Goal: Task Accomplishment & Management: Manage account settings

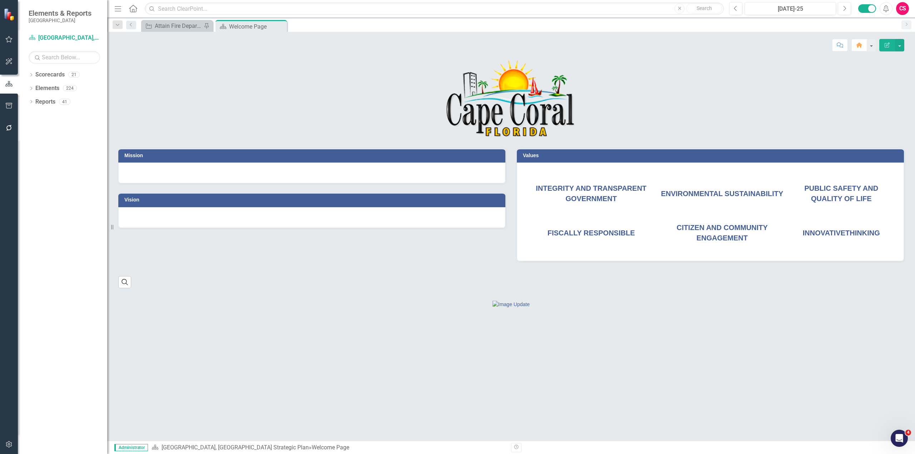
click at [12, 127] on icon "button" at bounding box center [9, 128] width 8 height 6
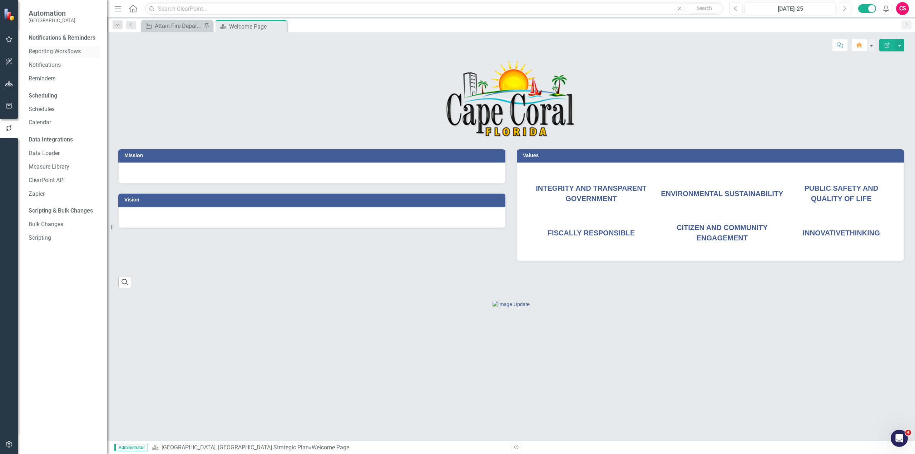
click at [55, 47] on div "Reporting Workflows" at bounding box center [64, 52] width 71 height 12
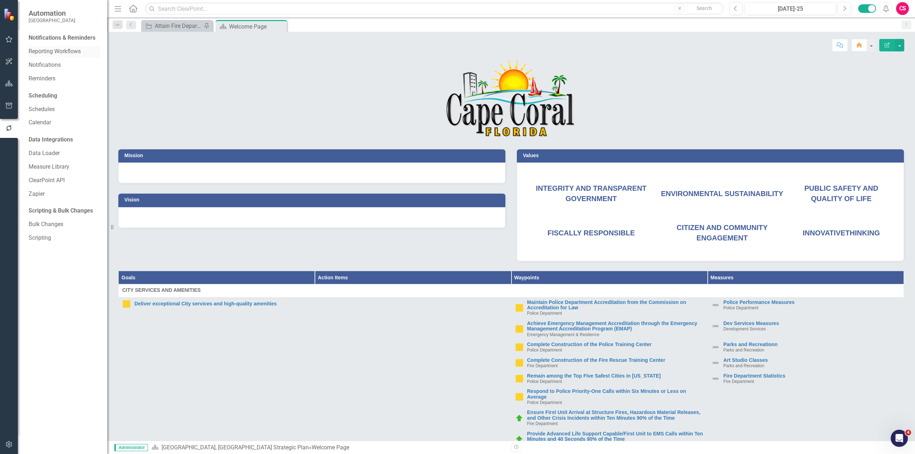
click at [73, 50] on link "Reporting Workflows" at bounding box center [64, 52] width 71 height 8
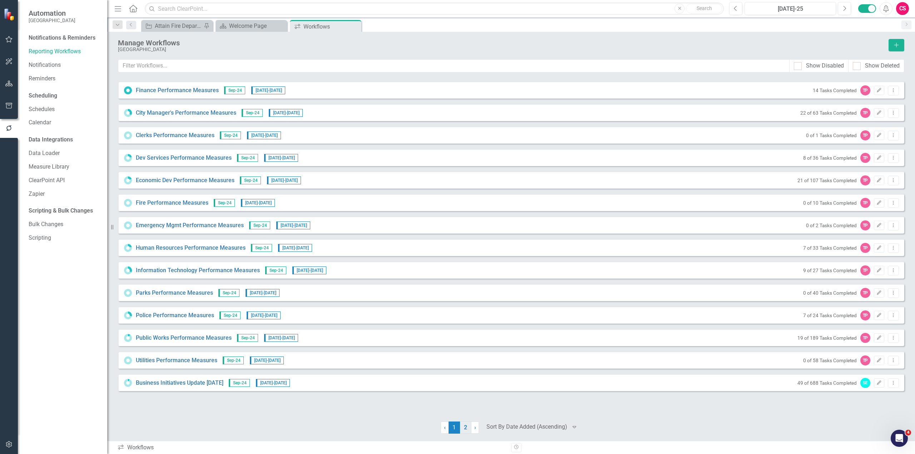
click at [465, 429] on link "2" at bounding box center [465, 428] width 11 height 12
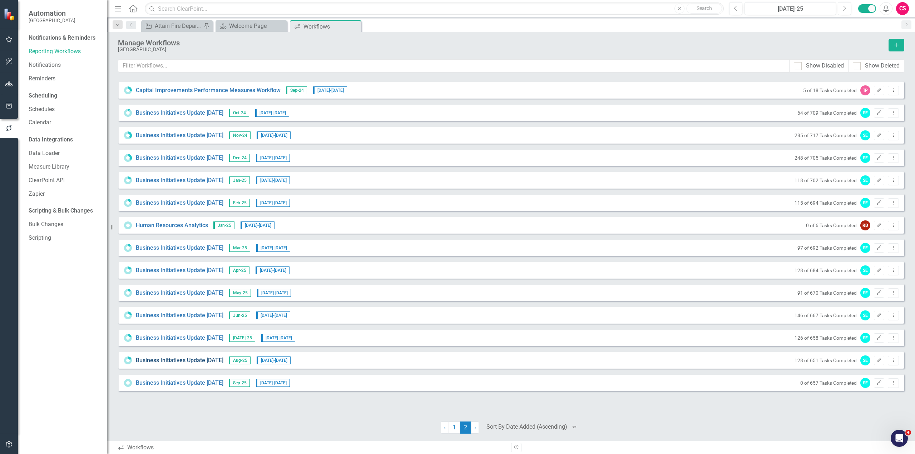
click at [204, 362] on link "Business Initiatives Update [DATE]" at bounding box center [180, 361] width 88 height 8
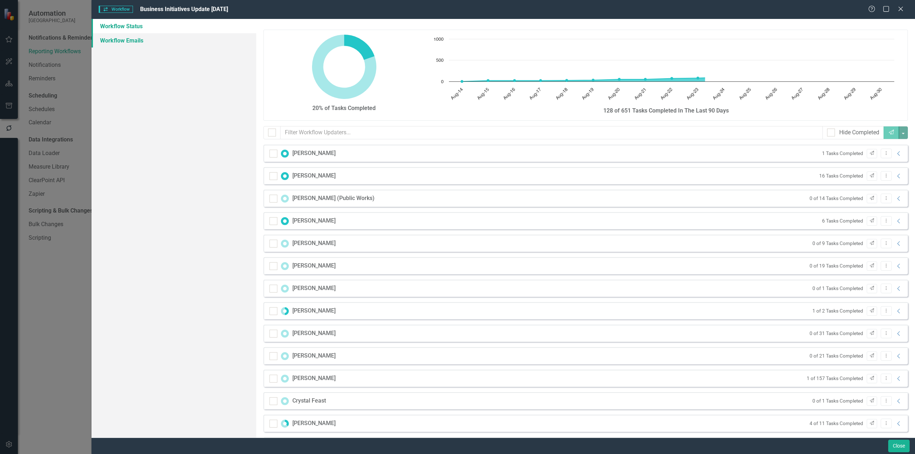
checkbox input "false"
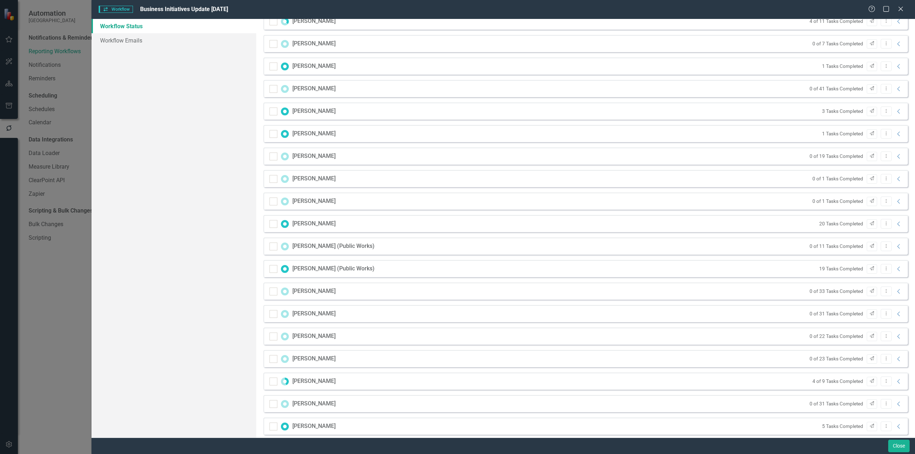
scroll to position [546, 0]
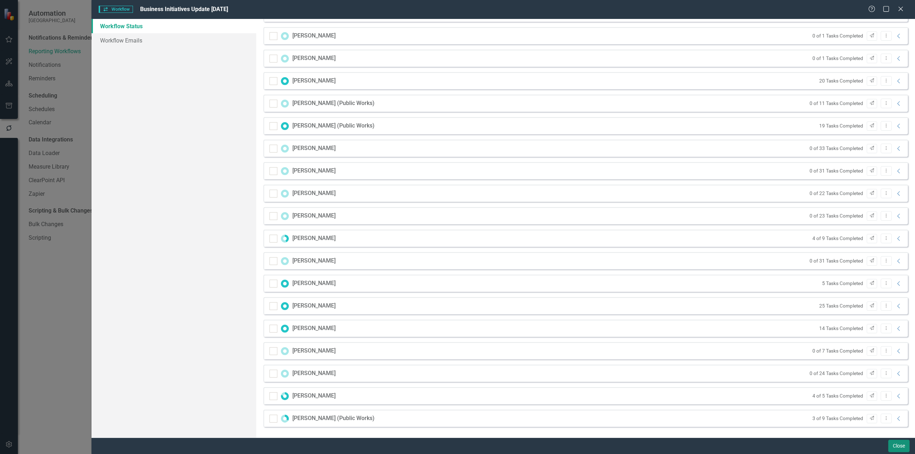
drag, startPoint x: 895, startPoint y: 445, endPoint x: 756, endPoint y: 395, distance: 147.9
click at [895, 445] on button "Close" at bounding box center [898, 446] width 21 height 13
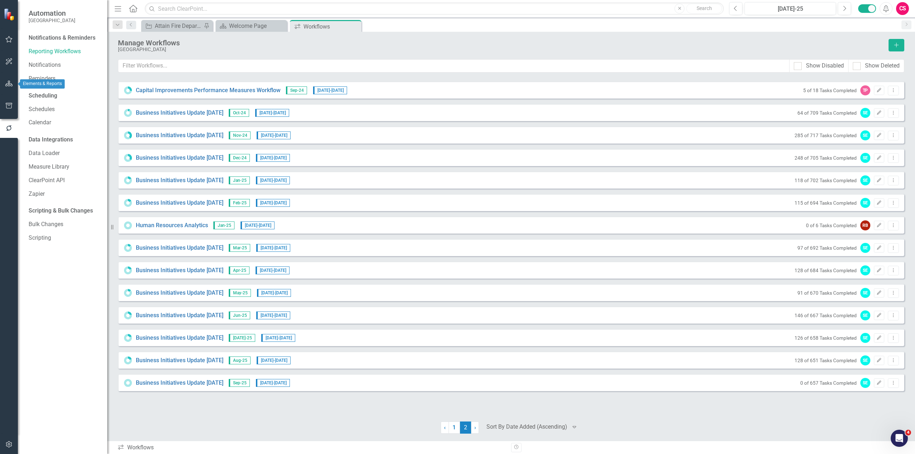
click at [9, 88] on button "button" at bounding box center [9, 83] width 16 height 15
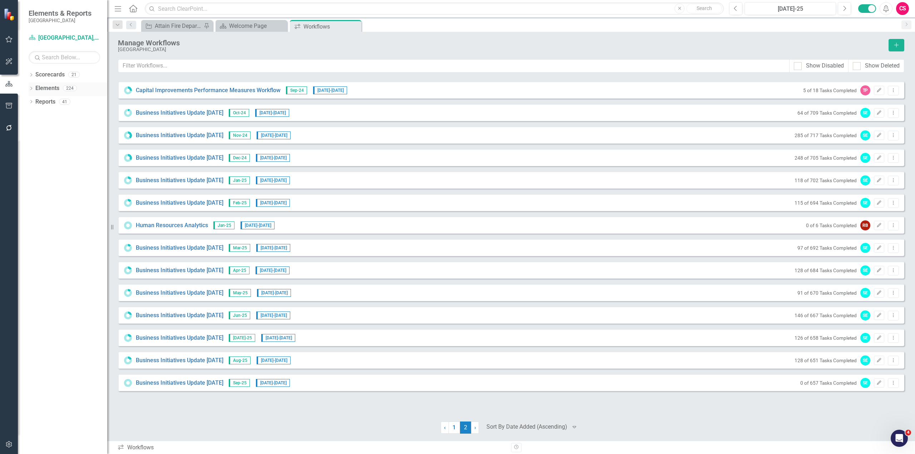
click at [55, 90] on link "Elements" at bounding box center [47, 88] width 24 height 8
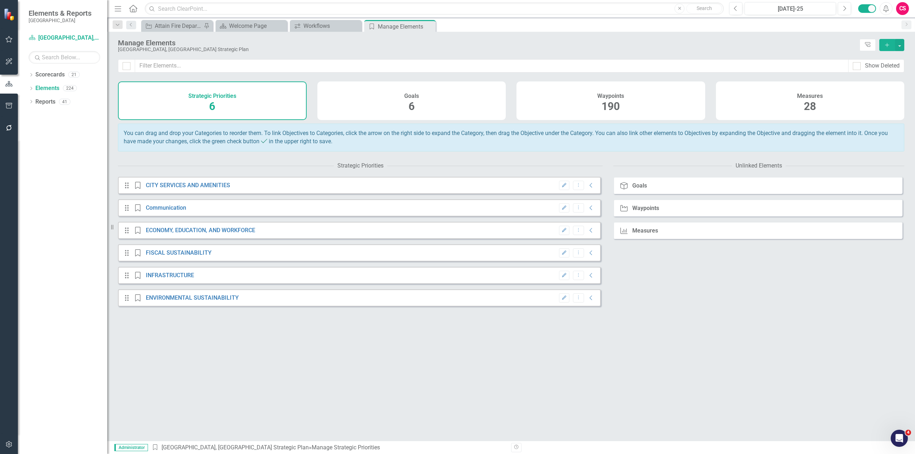
click at [634, 100] on div "Waypoints 190" at bounding box center [611, 101] width 189 height 39
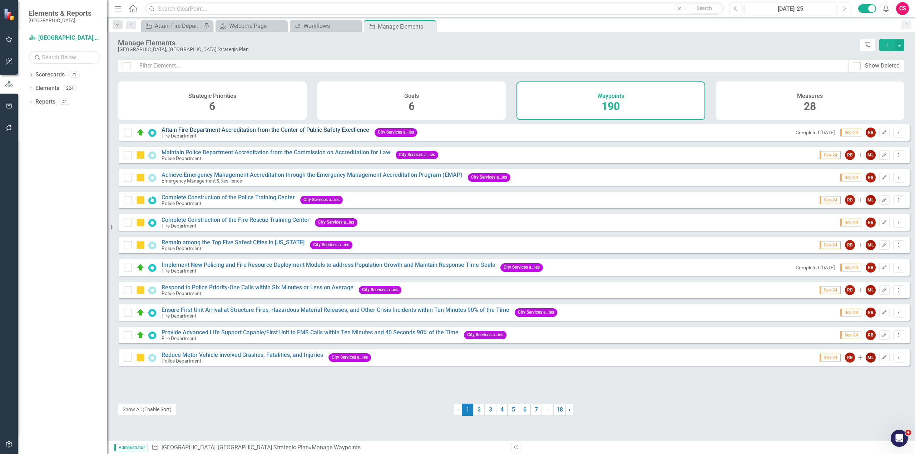
click at [285, 133] on link "Attain Fire Department Accreditation from the Center of Public Safety Excellence" at bounding box center [266, 130] width 208 height 7
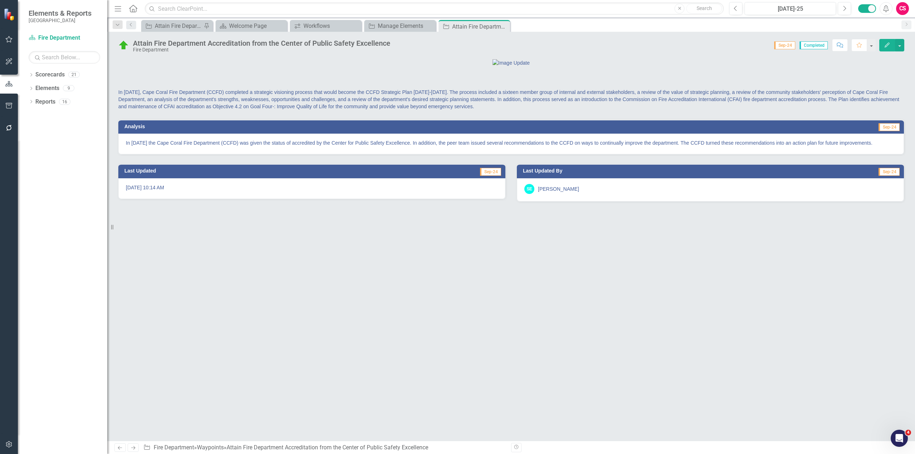
click at [886, 48] on button "Edit" at bounding box center [887, 45] width 16 height 13
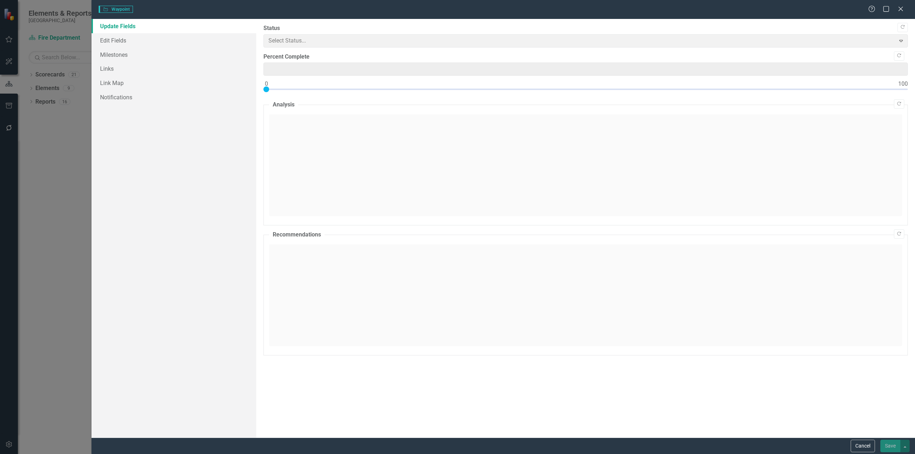
type input "100"
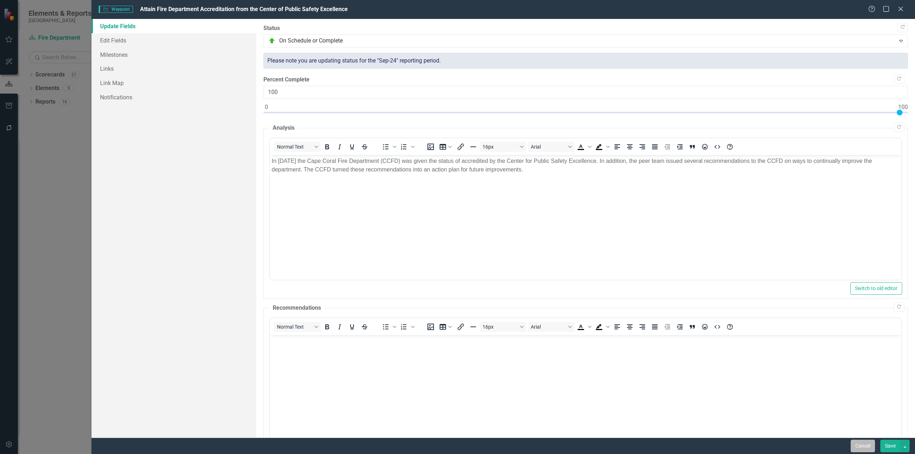
click at [863, 448] on button "Cancel" at bounding box center [863, 446] width 24 height 13
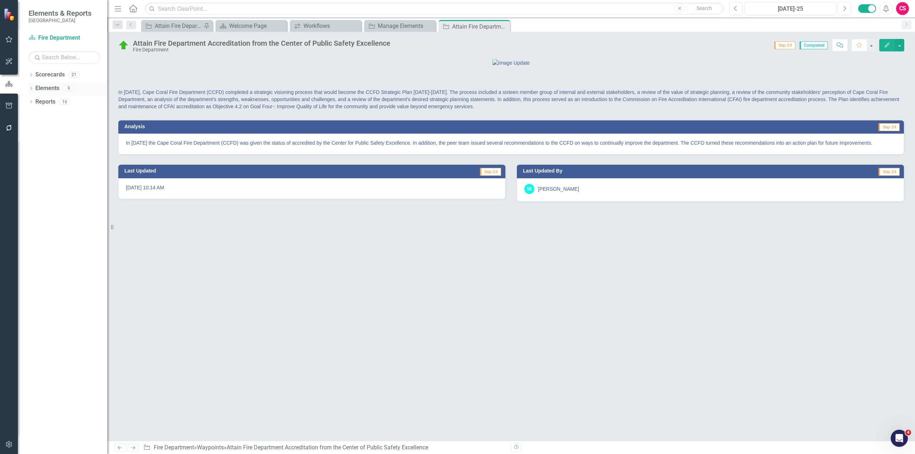
click at [43, 86] on link "Elements" at bounding box center [47, 88] width 24 height 8
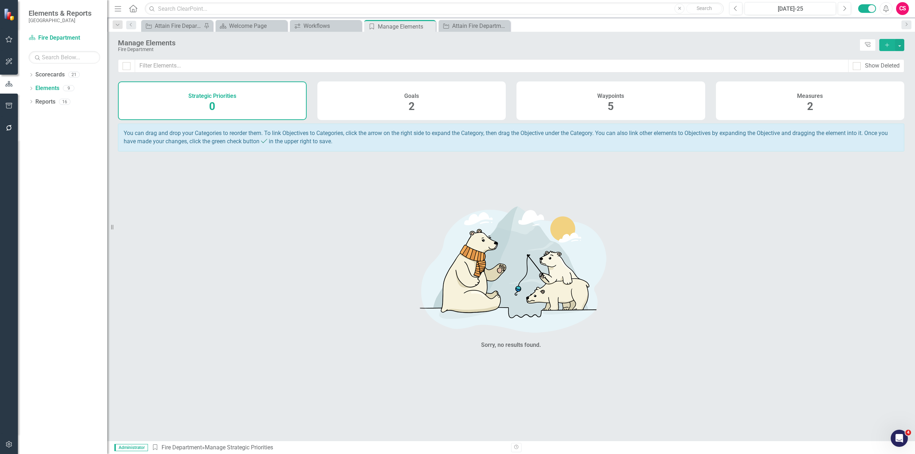
click at [562, 163] on div "You can drag and drop your Categories to reorder them. To link Objectives to Ca…" at bounding box center [514, 282] width 792 height 317
click at [7, 130] on icon "button" at bounding box center [9, 128] width 6 height 6
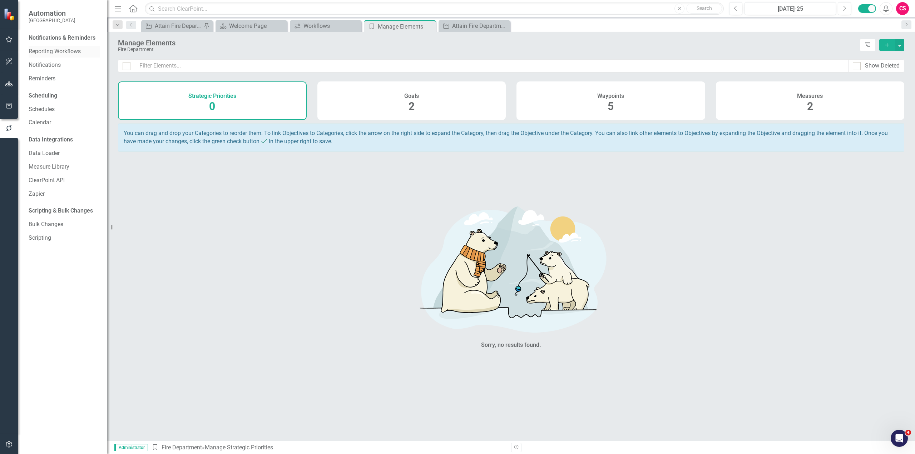
click at [59, 49] on link "Reporting Workflows" at bounding box center [64, 52] width 71 height 8
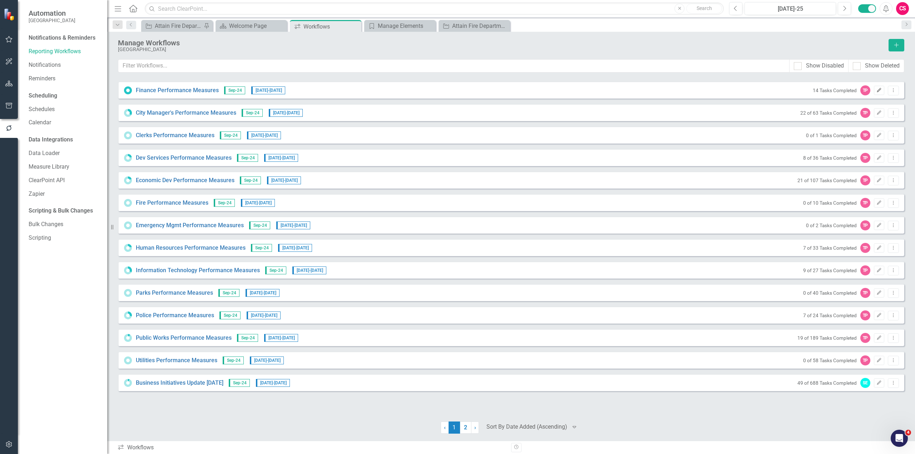
click at [880, 88] on icon "Edit" at bounding box center [879, 90] width 5 height 4
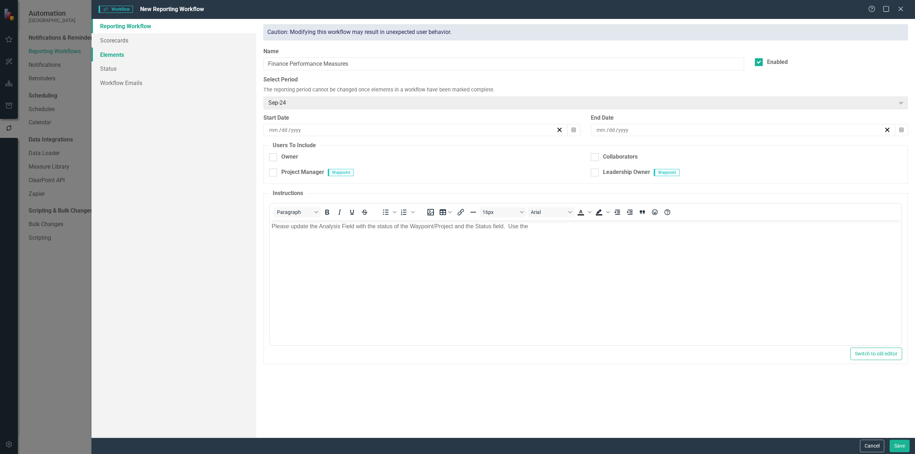
checkbox input "true"
type input "12"
type input "4"
type input "2024"
type input "12"
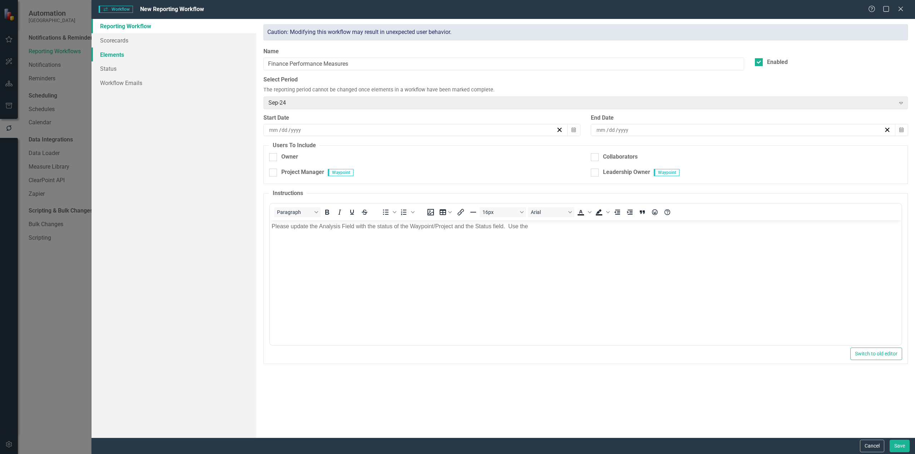
type input "5"
type input "2024"
click at [869, 443] on button "Cancel" at bounding box center [872, 446] width 24 height 13
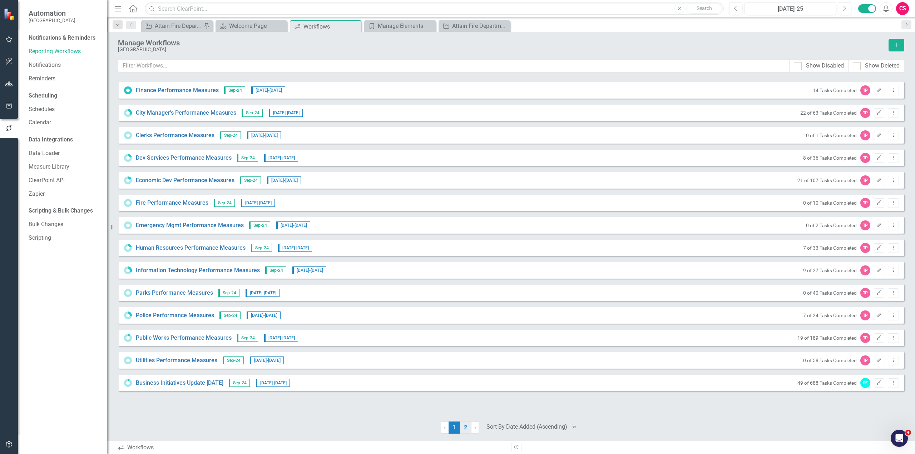
click at [469, 426] on link "2" at bounding box center [465, 428] width 11 height 12
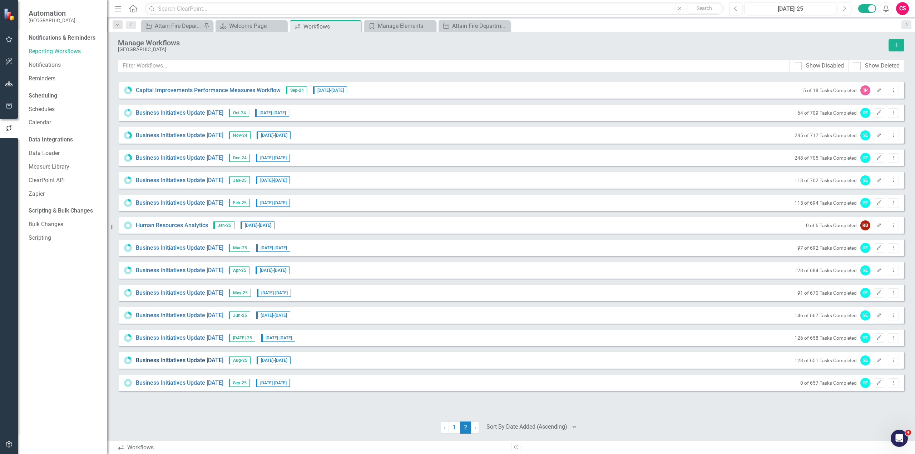
click at [212, 361] on link "Business Initiatives Update [DATE]" at bounding box center [180, 361] width 88 height 8
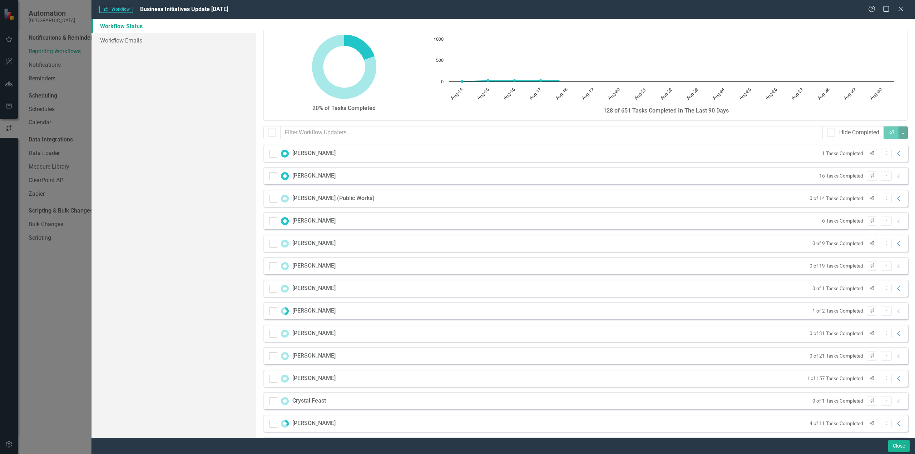
checkbox input "false"
click at [901, 443] on button "Close" at bounding box center [898, 446] width 21 height 13
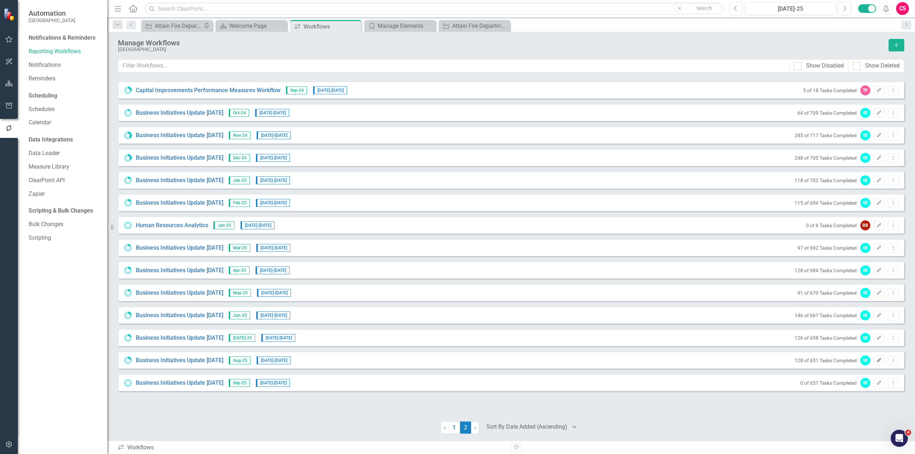
click at [879, 357] on button "Edit" at bounding box center [879, 360] width 10 height 9
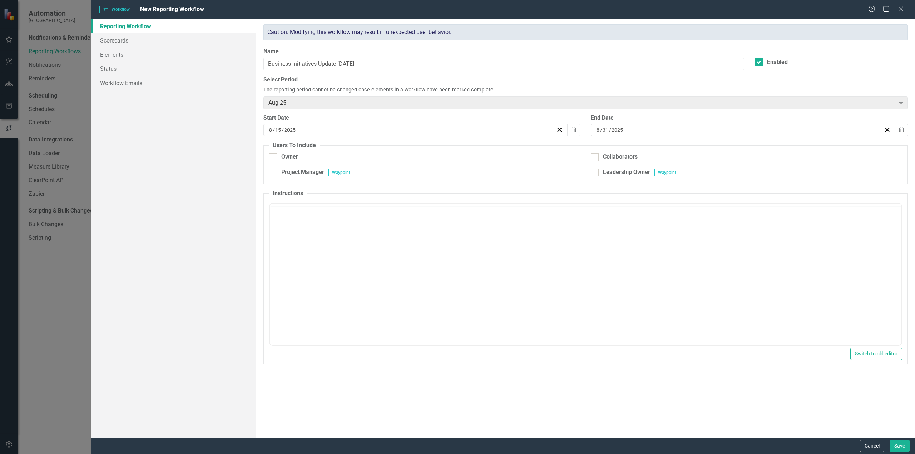
checkbox input "true"
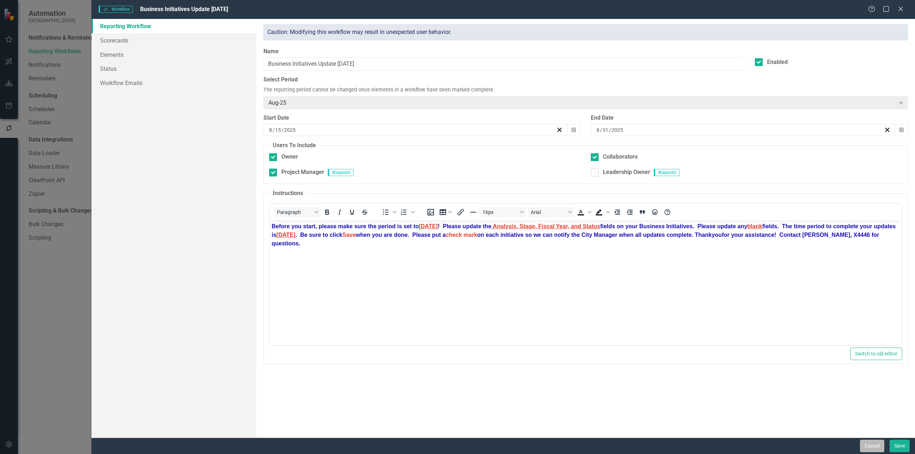
click at [867, 449] on button "Cancel" at bounding box center [872, 446] width 24 height 13
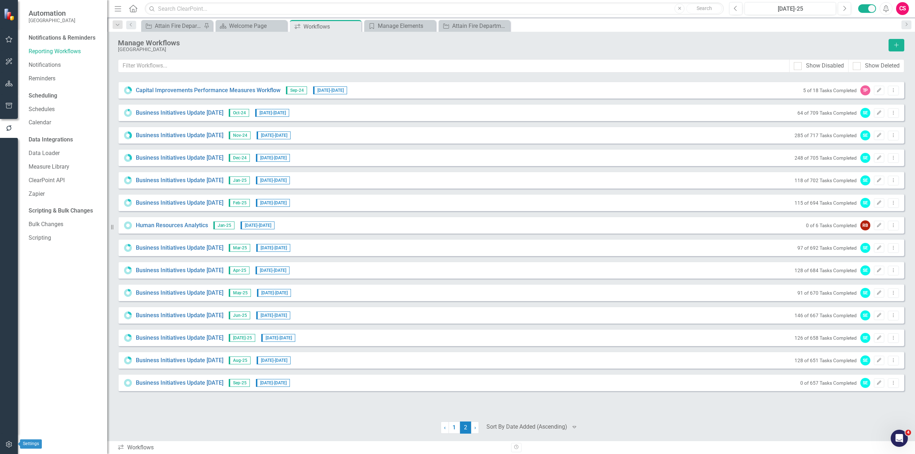
click at [5, 444] on icon "button" at bounding box center [9, 445] width 8 height 6
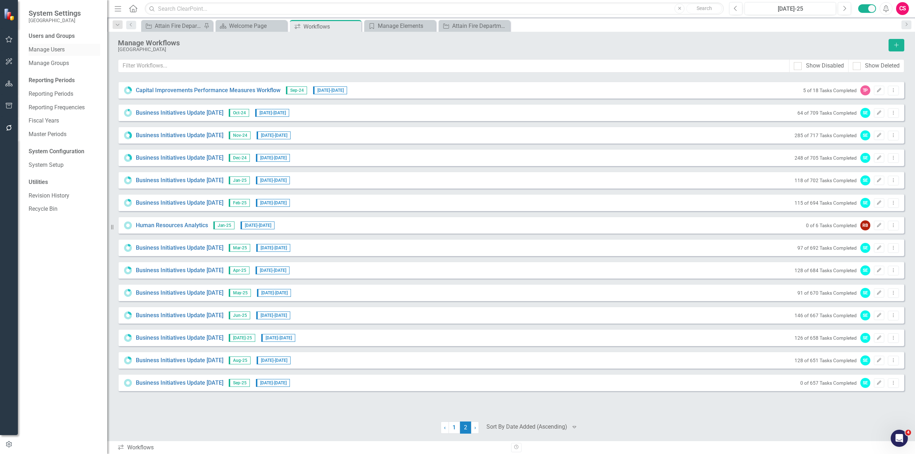
click at [62, 50] on link "Manage Users" at bounding box center [64, 50] width 71 height 8
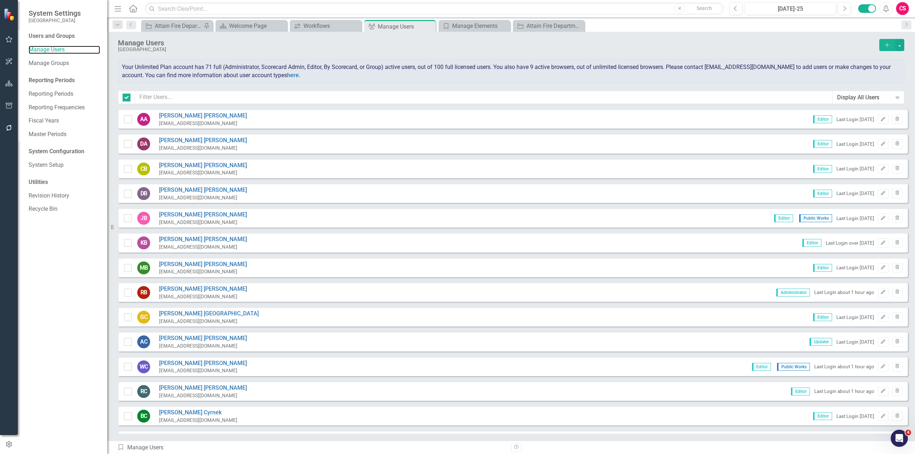
checkbox input "false"
click at [248, 93] on input "text" at bounding box center [483, 97] width 697 height 13
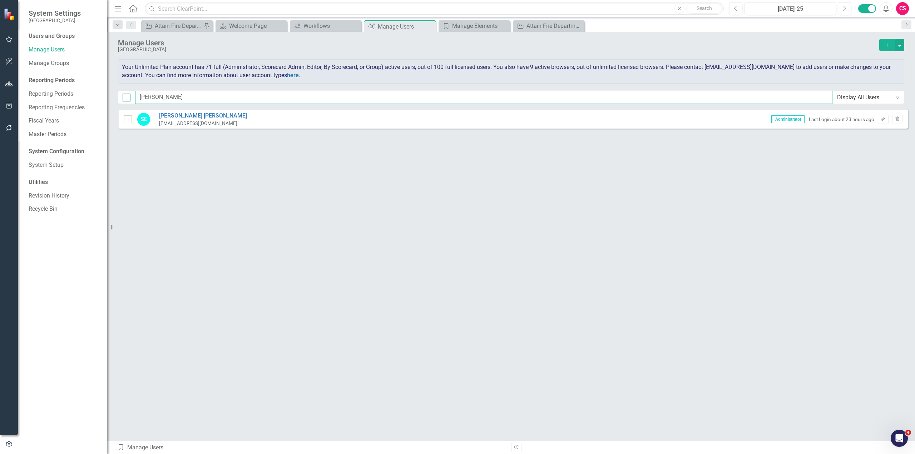
drag, startPoint x: 158, startPoint y: 97, endPoint x: 126, endPoint y: 96, distance: 32.2
click at [126, 96] on div "[PERSON_NAME] Display All Users Expand" at bounding box center [511, 97] width 786 height 13
type input "[PERSON_NAME]"
click at [60, 196] on link "Revision History" at bounding box center [64, 196] width 71 height 8
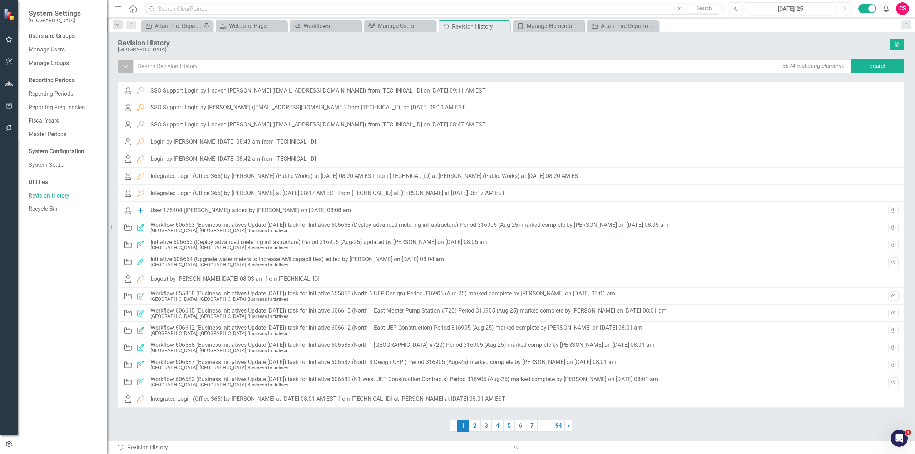
click at [127, 61] on button "Dropdown" at bounding box center [126, 66] width 16 height 14
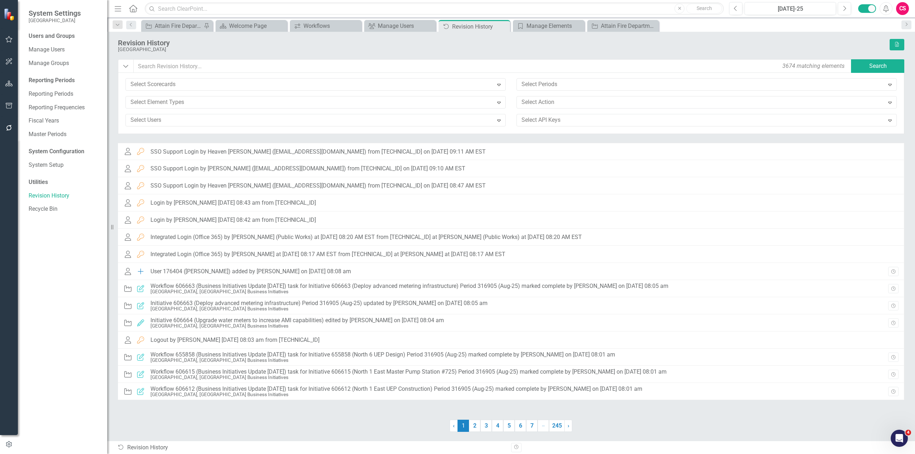
click at [555, 111] on div "Select Action Expand" at bounding box center [706, 105] width 391 height 18
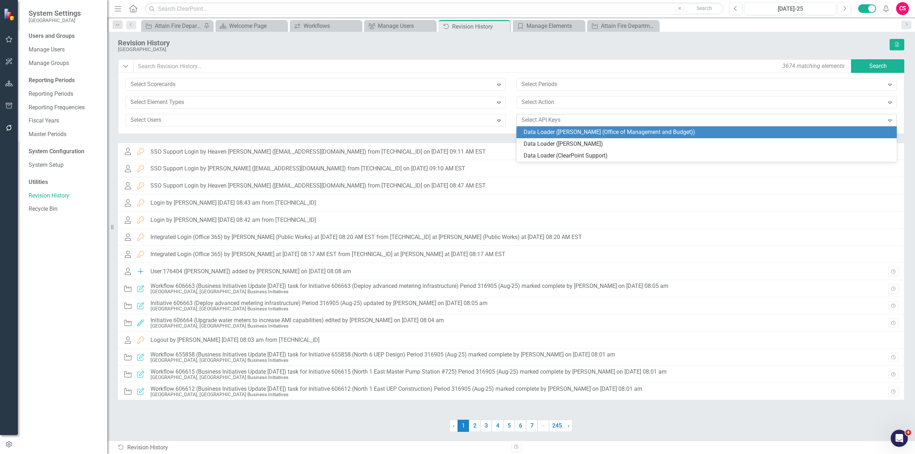
click at [557, 122] on div at bounding box center [702, 120] width 366 height 10
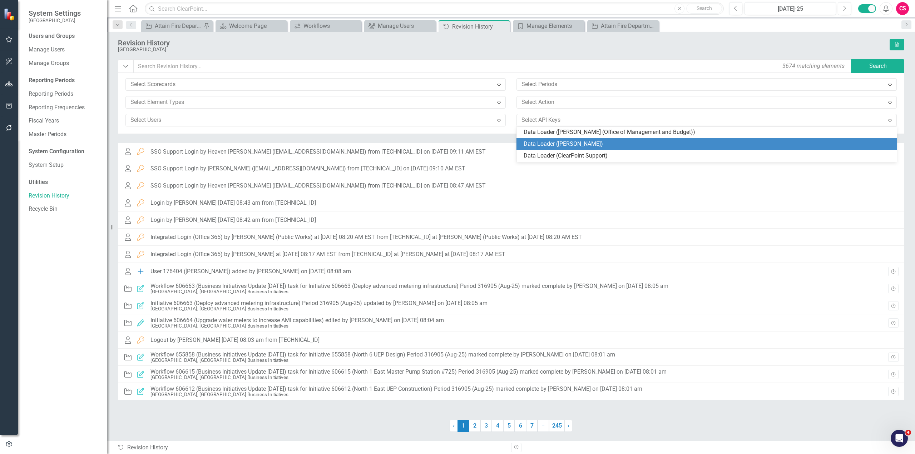
click at [571, 143] on div "Data Loader ([PERSON_NAME])" at bounding box center [708, 144] width 369 height 8
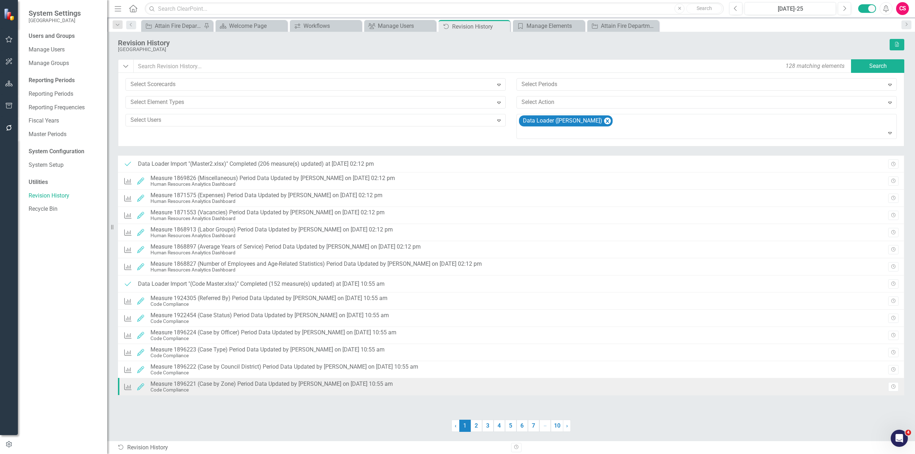
click at [342, 384] on div "Measure 1896221 (Case by Zone) Period Data Updated by [PERSON_NAME] on [DATE] 1…" at bounding box center [271, 384] width 242 height 6
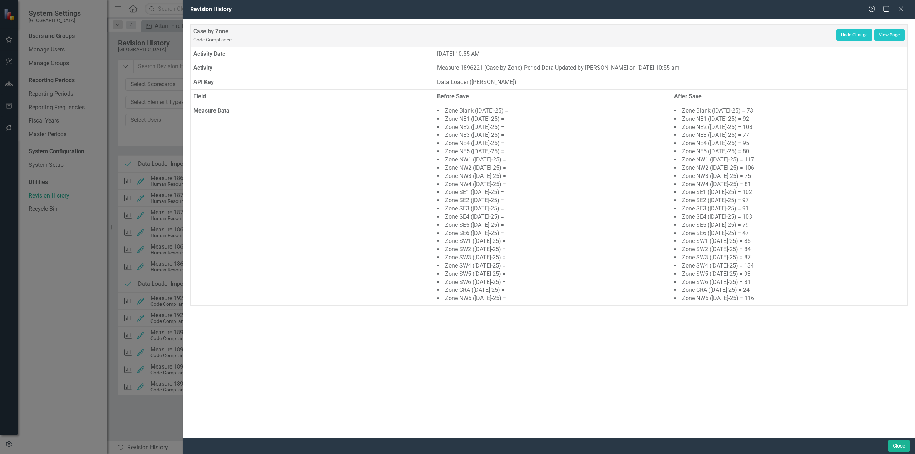
click at [904, 10] on div "Help Maximize Close" at bounding box center [888, 9] width 40 height 8
click at [901, 9] on icon at bounding box center [900, 8] width 5 height 5
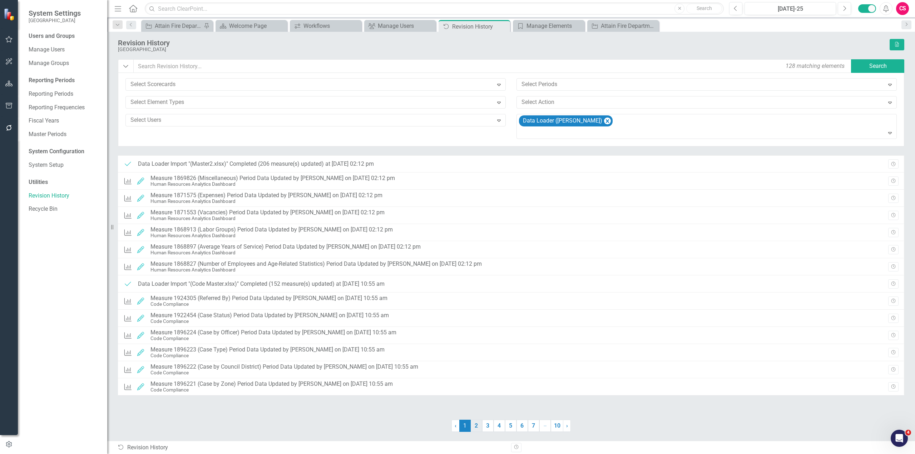
click at [476, 429] on link "2" at bounding box center [476, 426] width 11 height 12
click at [490, 428] on link "3" at bounding box center [487, 426] width 11 height 12
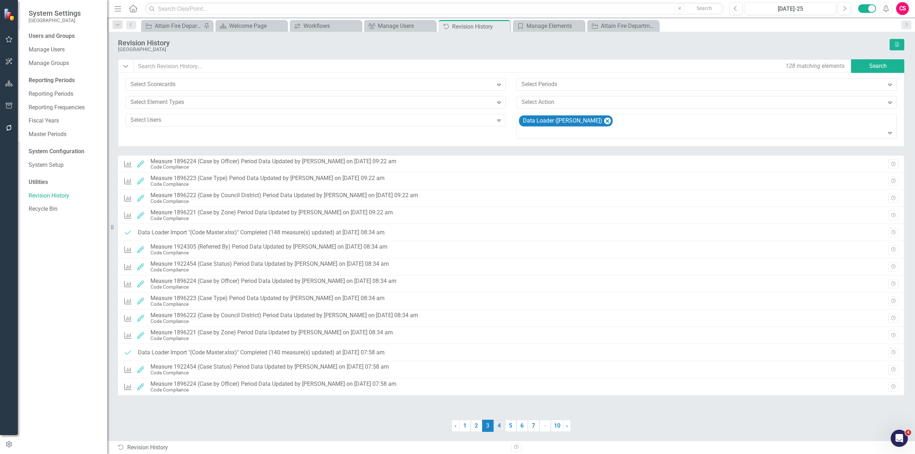
click at [497, 425] on link "4" at bounding box center [499, 426] width 11 height 12
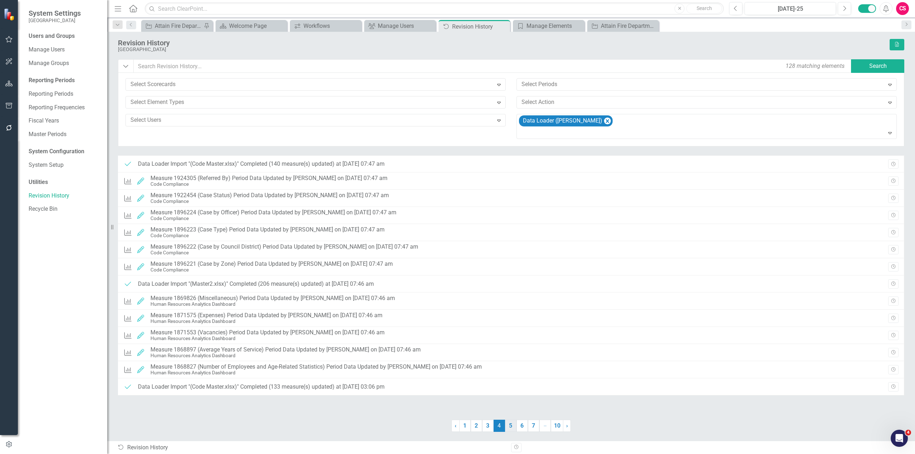
click at [508, 428] on link "5" at bounding box center [510, 426] width 11 height 12
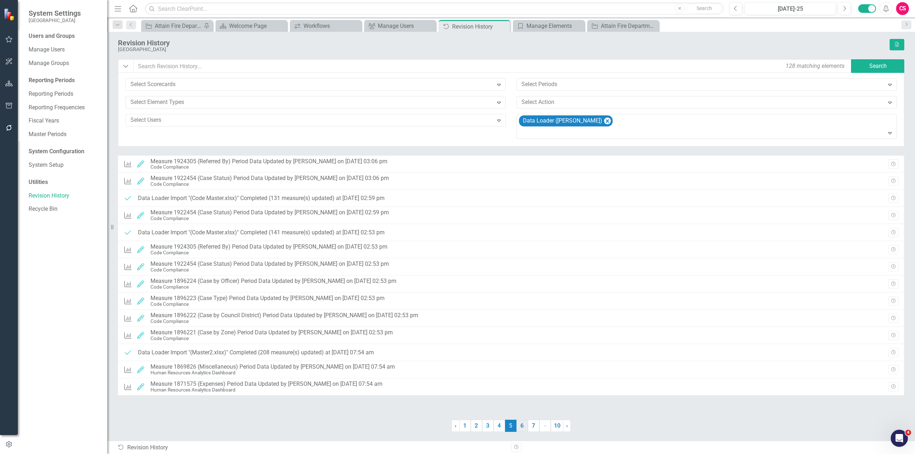
click at [521, 426] on link "6" at bounding box center [522, 426] width 11 height 12
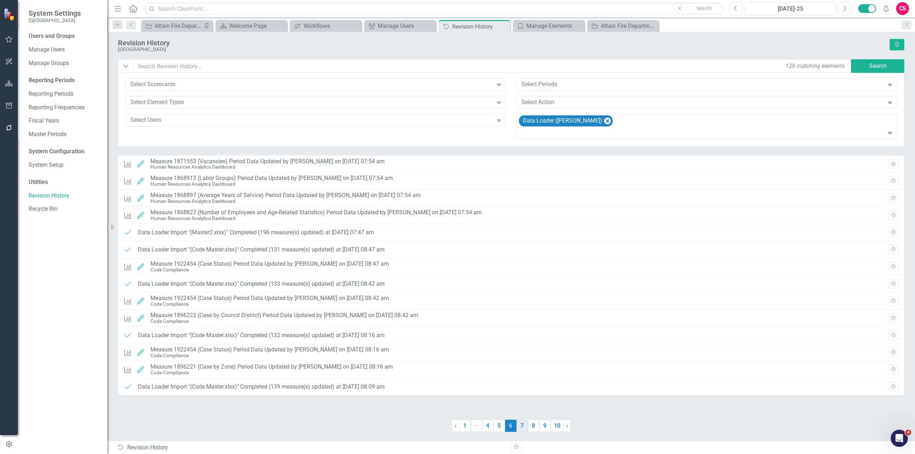
click at [528, 424] on link "7" at bounding box center [522, 426] width 11 height 12
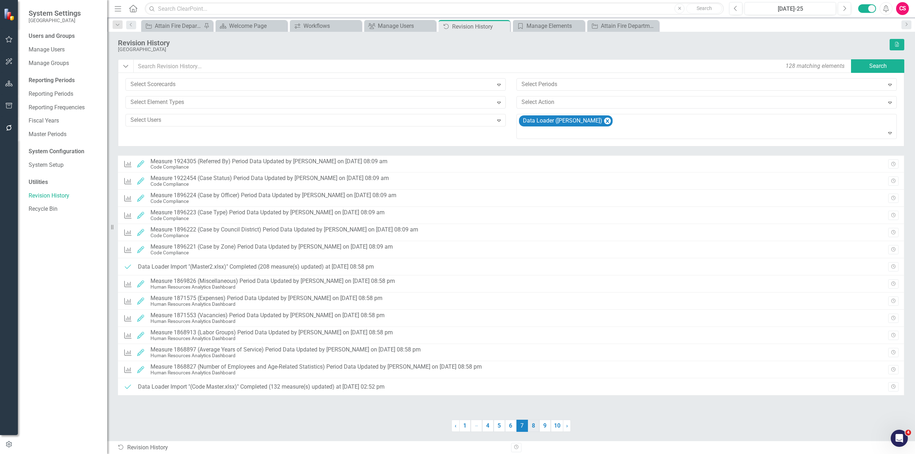
click at [530, 424] on link "8" at bounding box center [533, 426] width 11 height 12
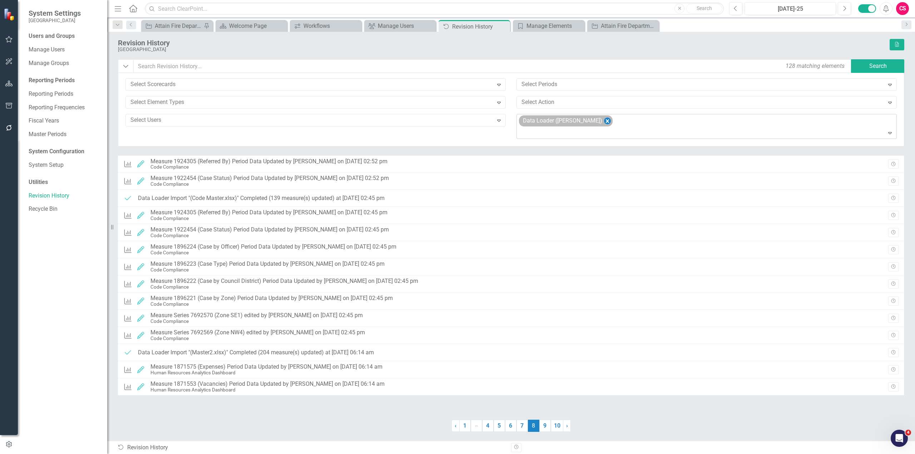
click at [604, 120] on icon "Remove Data Loader (Robin Burris)" at bounding box center [607, 121] width 7 height 9
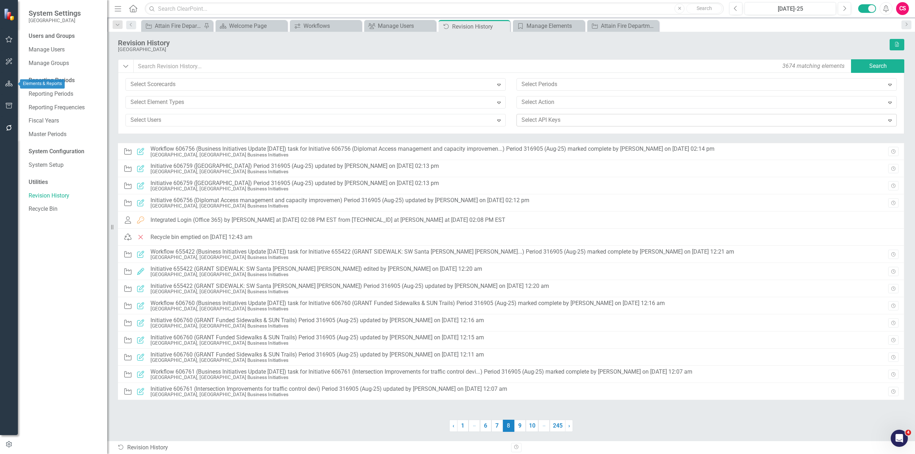
click at [11, 82] on icon "button" at bounding box center [9, 84] width 8 height 6
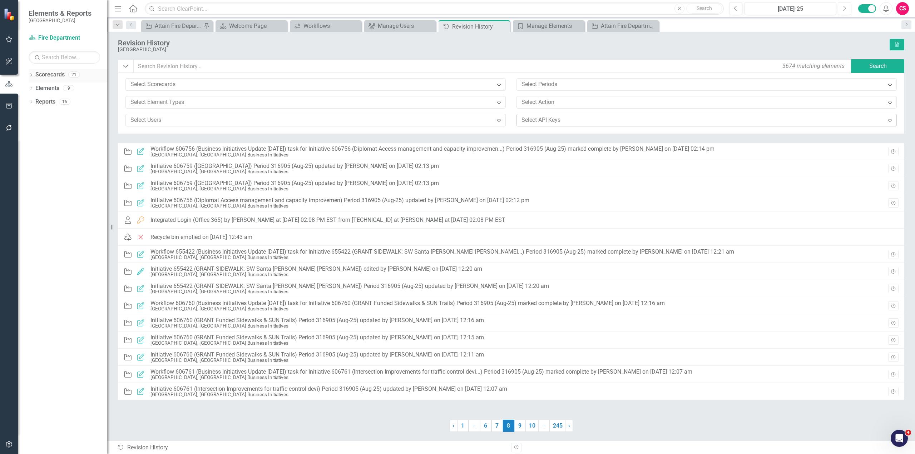
click at [54, 76] on link "Scorecards" at bounding box center [49, 75] width 29 height 8
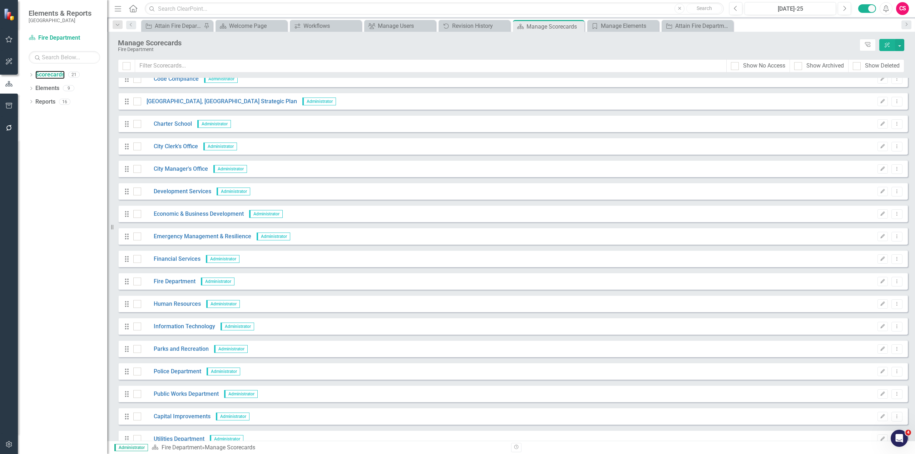
scroll to position [110, 0]
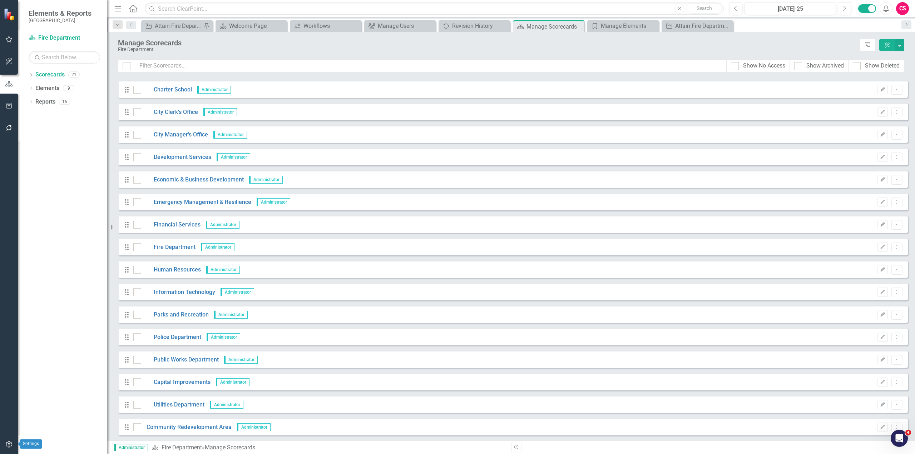
click at [11, 446] on icon "button" at bounding box center [9, 444] width 6 height 6
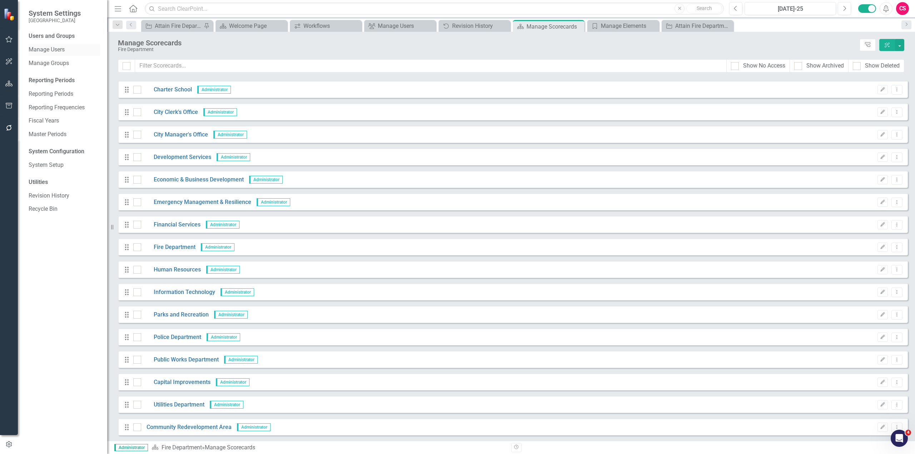
click at [49, 49] on link "Manage Users" at bounding box center [64, 50] width 71 height 8
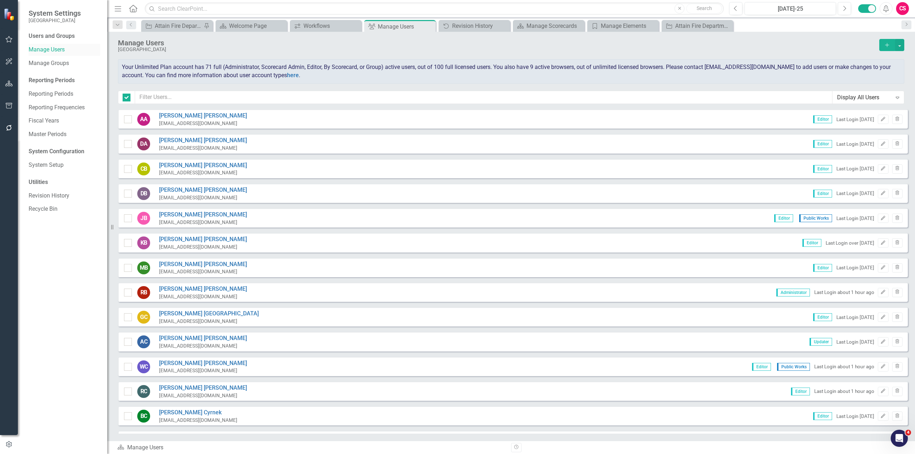
checkbox input "false"
click at [13, 86] on icon "button" at bounding box center [9, 84] width 8 height 6
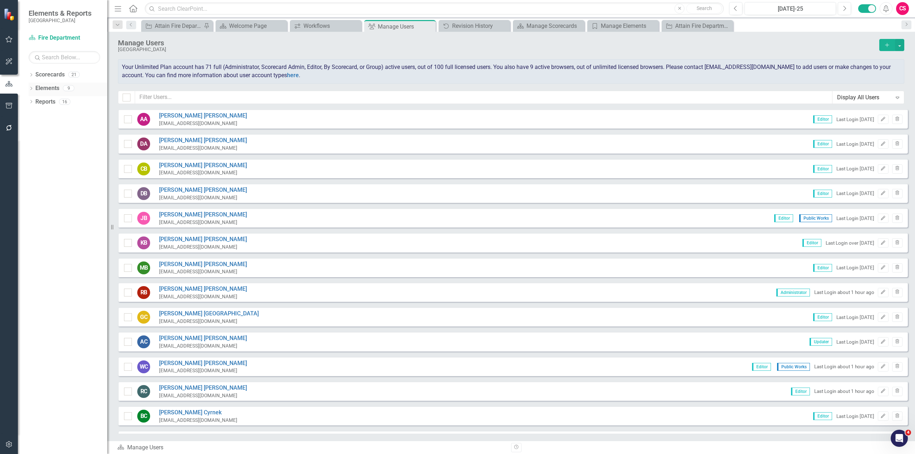
click at [32, 88] on icon at bounding box center [31, 88] width 2 height 3
click at [52, 75] on link "Scorecards" at bounding box center [49, 75] width 29 height 8
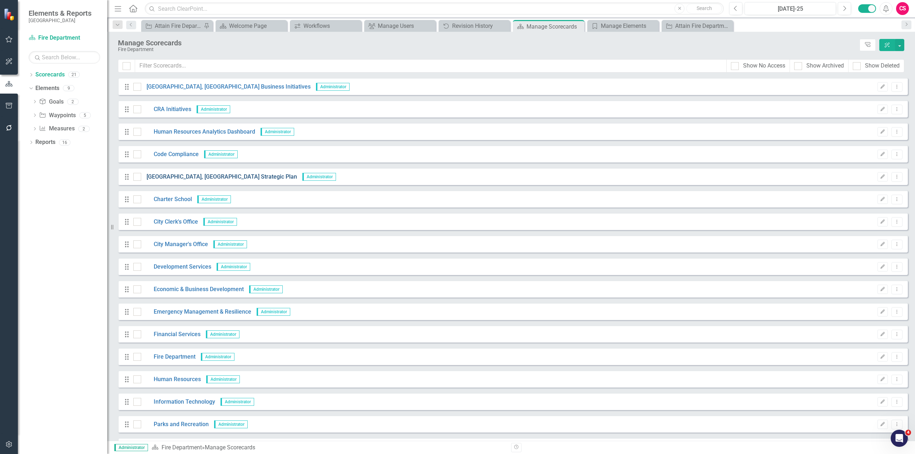
click at [178, 173] on link "[GEOGRAPHIC_DATA], [GEOGRAPHIC_DATA] Strategic Plan" at bounding box center [219, 177] width 156 height 8
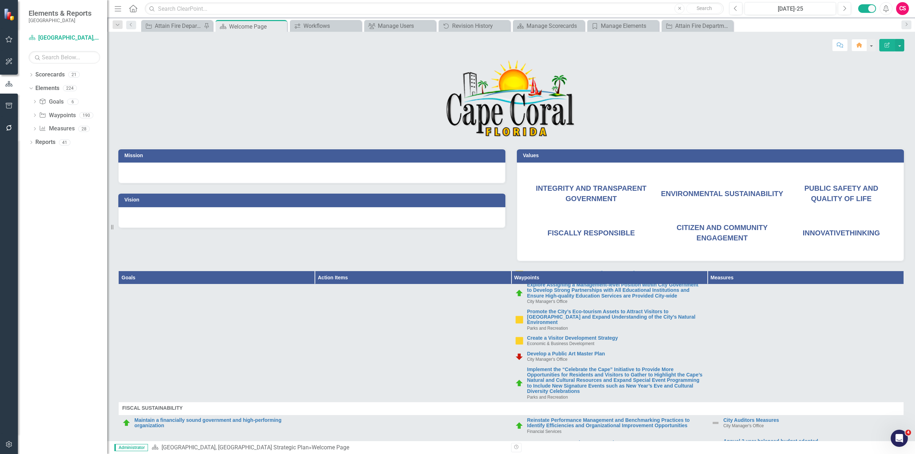
scroll to position [1501, 0]
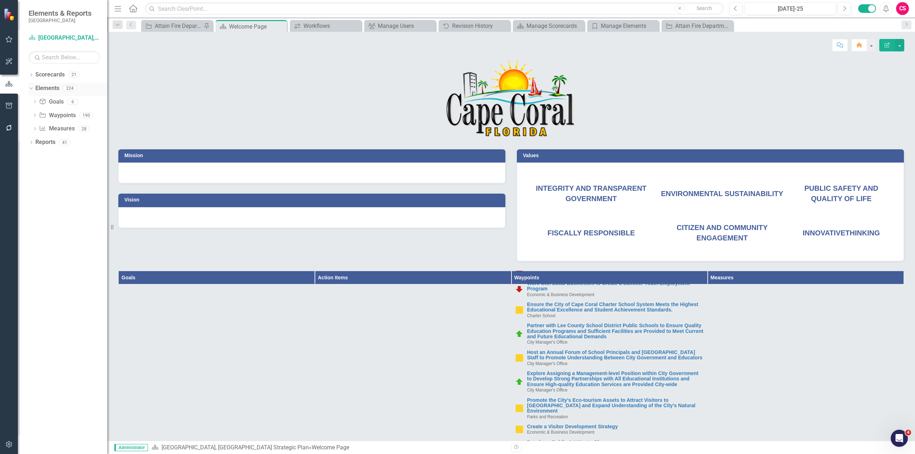
click at [49, 88] on link "Elements" at bounding box center [47, 88] width 24 height 8
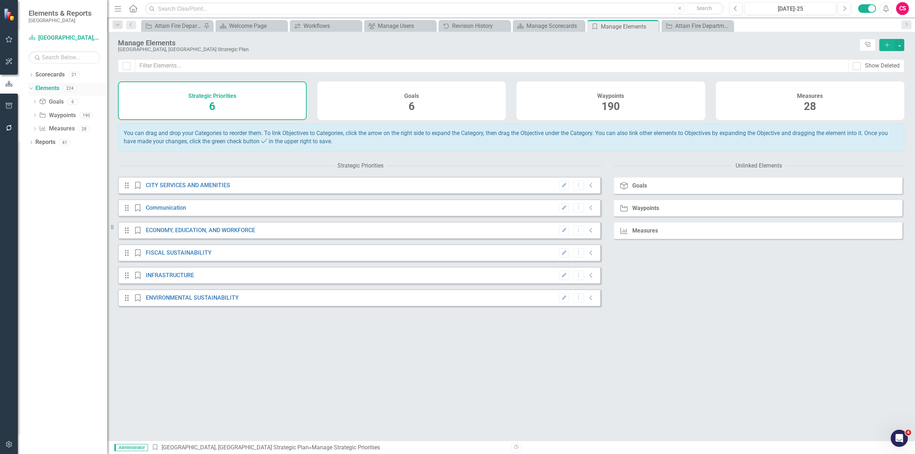
click at [49, 88] on link "Elements" at bounding box center [47, 88] width 24 height 8
click at [41, 143] on link "Reports" at bounding box center [45, 142] width 20 height 8
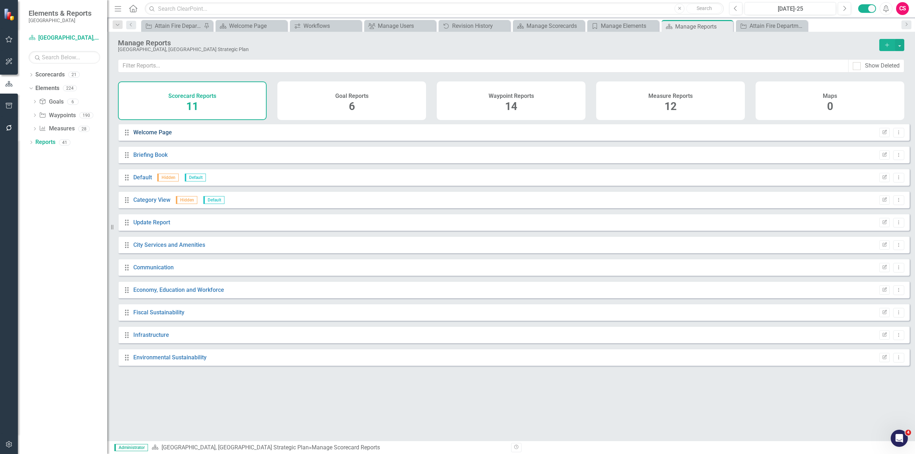
click at [138, 136] on link "Welcome Page" at bounding box center [152, 132] width 39 height 7
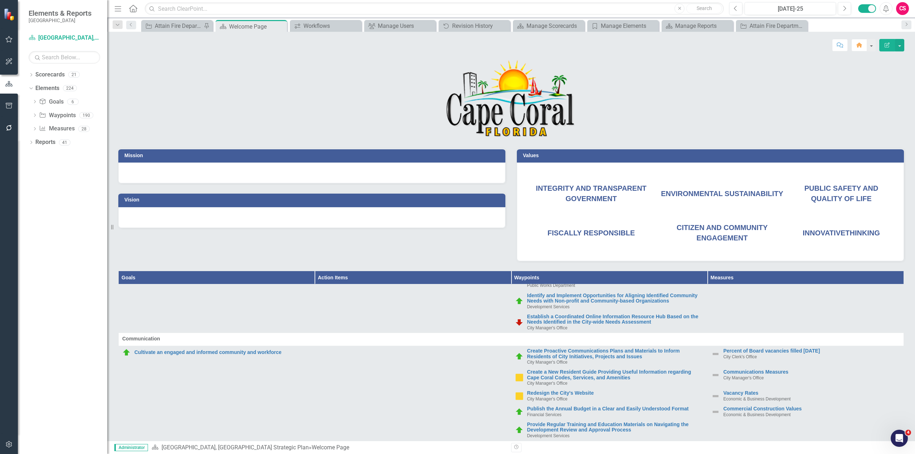
scroll to position [500, 0]
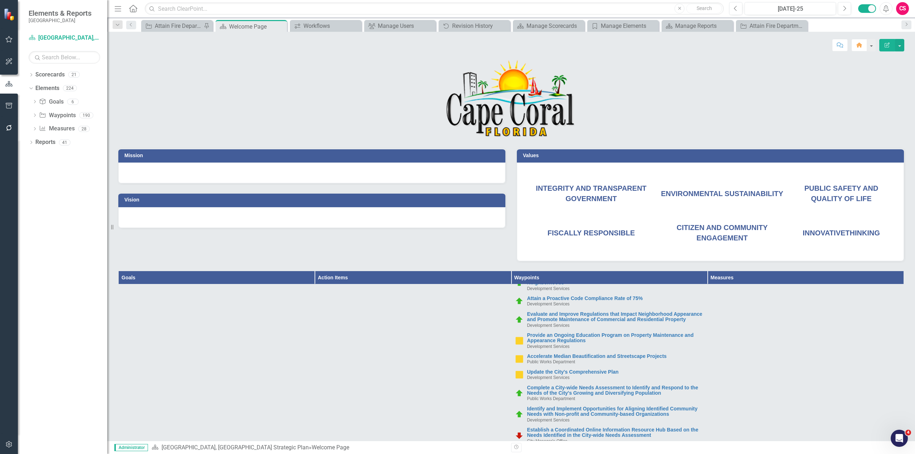
click at [597, 195] on span "INTEGRITY AND TRANSPARENT GOVERNMENT" at bounding box center [591, 193] width 111 height 18
click at [595, 185] on span "INTEGRITY AND TRANSPARENT GOVERNMENT" at bounding box center [591, 193] width 111 height 18
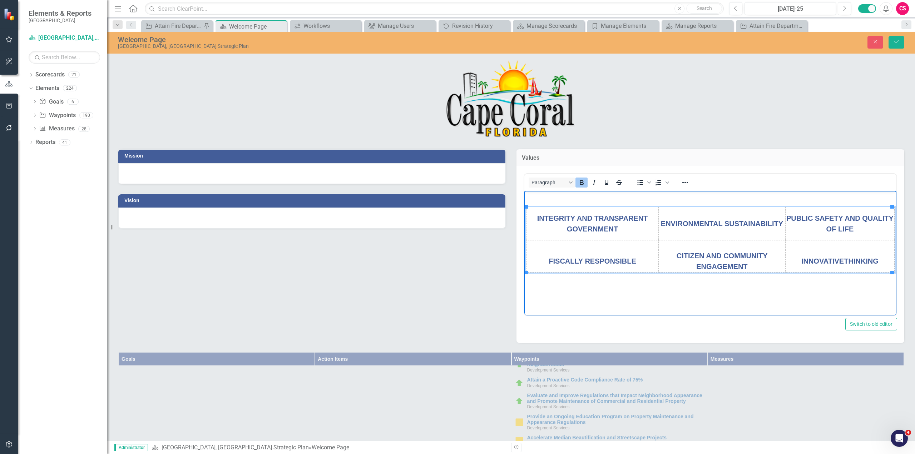
scroll to position [0, 0]
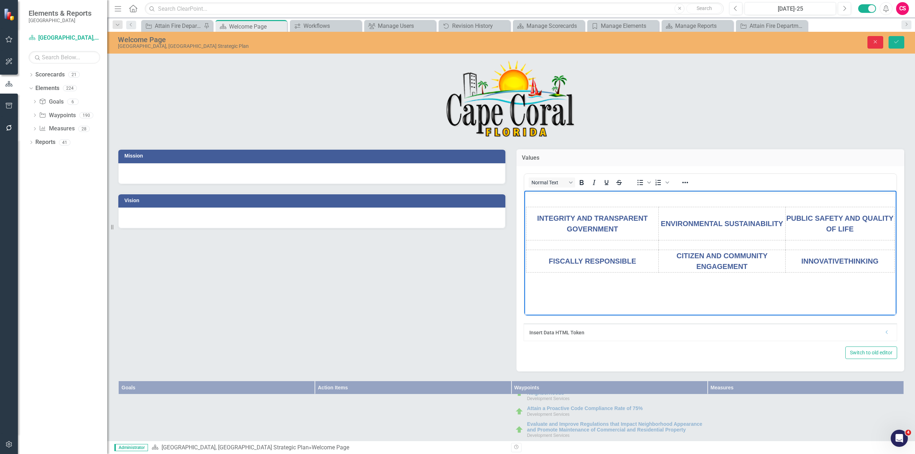
click at [874, 42] on icon "Close" at bounding box center [875, 41] width 6 height 5
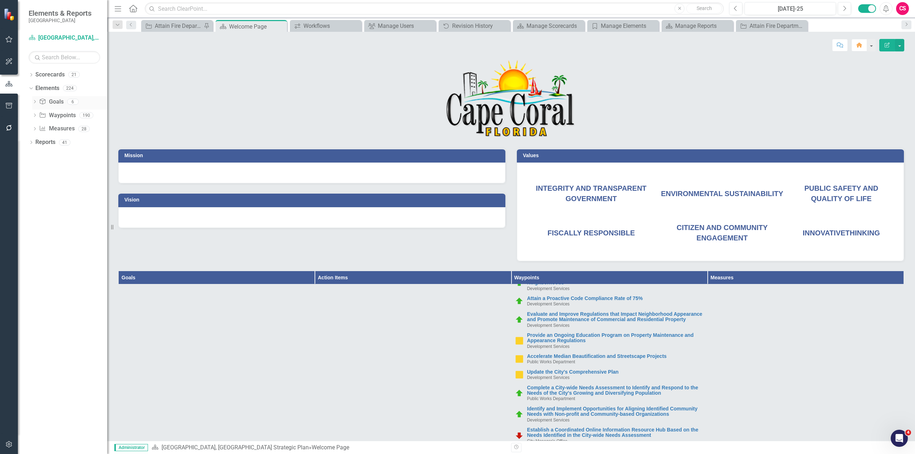
click at [35, 102] on icon "Dropdown" at bounding box center [34, 102] width 5 height 4
click at [41, 218] on link "Reports" at bounding box center [45, 217] width 20 height 8
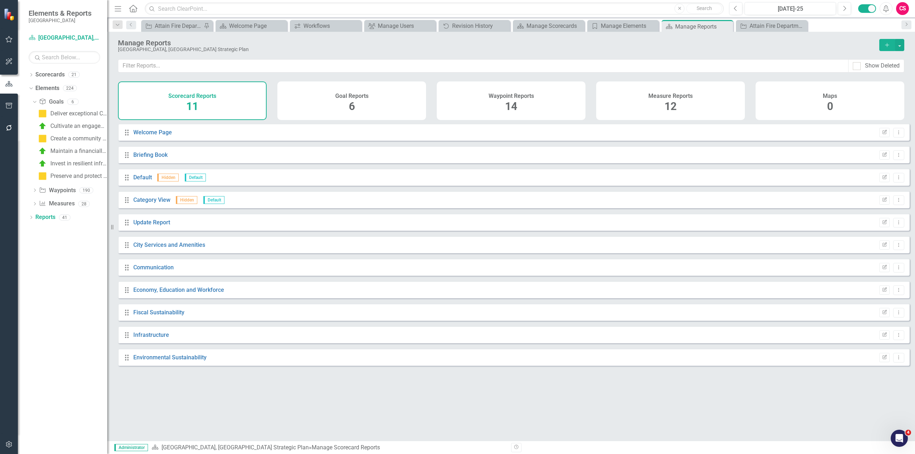
click at [497, 97] on h4 "Waypoint Reports" at bounding box center [511, 96] width 45 height 6
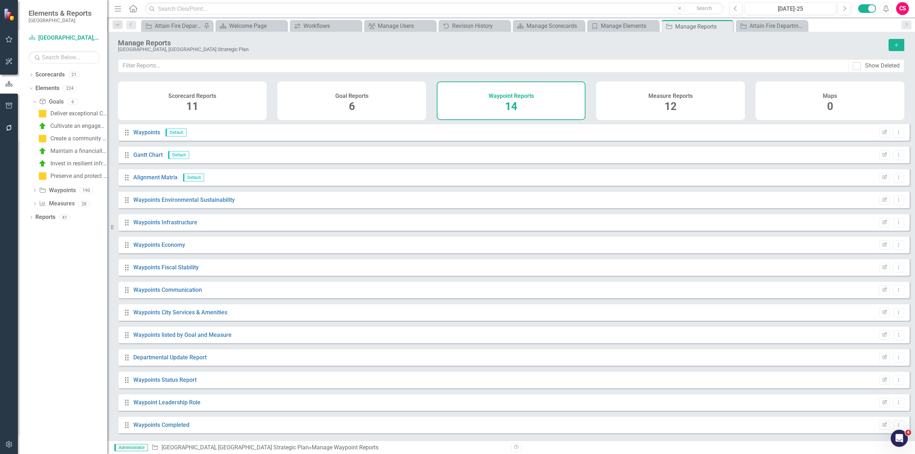
click at [620, 103] on div "Measure Reports 12" at bounding box center [670, 101] width 149 height 39
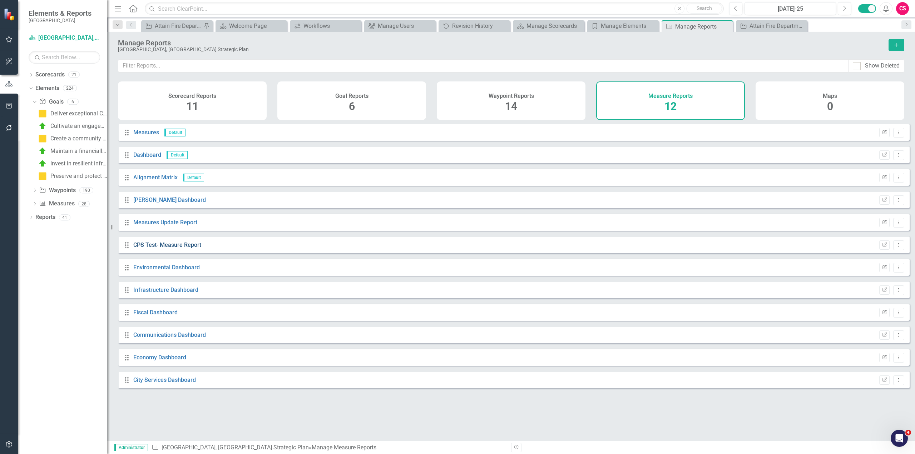
click at [152, 248] on link "CPS Test- Measure Report" at bounding box center [167, 245] width 68 height 7
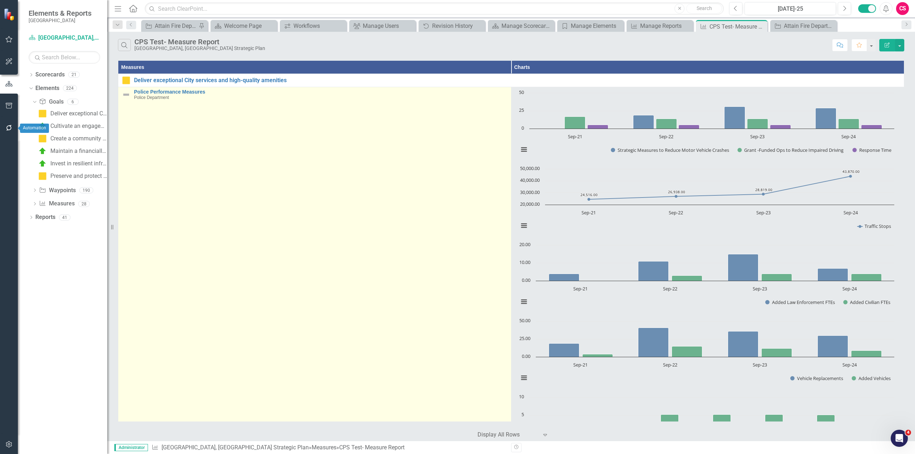
drag, startPoint x: 8, startPoint y: 132, endPoint x: 318, endPoint y: 342, distance: 374.2
click at [8, 132] on button "button" at bounding box center [9, 128] width 16 height 15
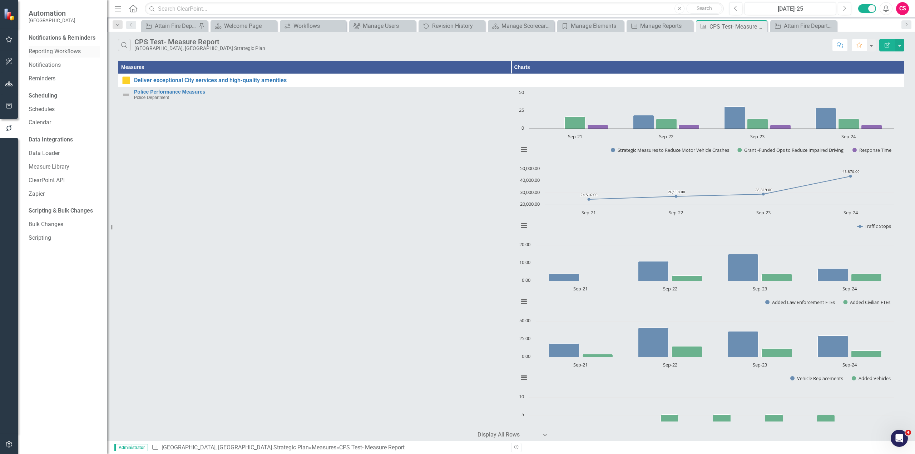
click at [47, 53] on link "Reporting Workflows" at bounding box center [64, 52] width 71 height 8
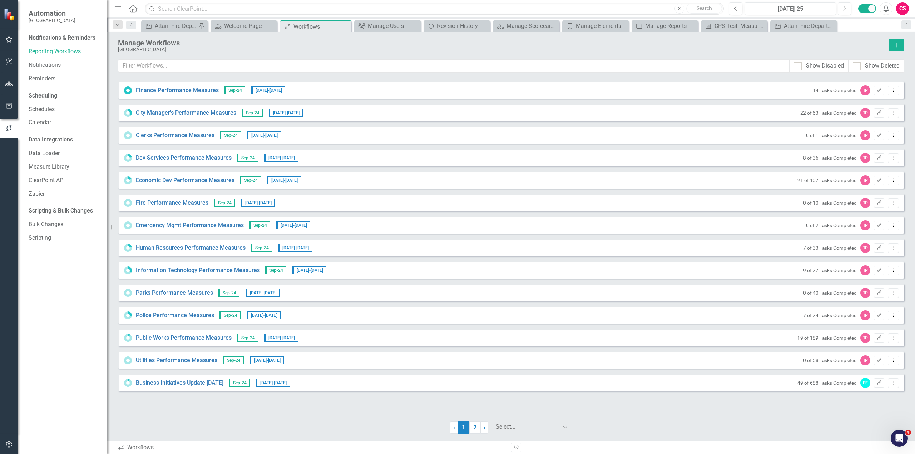
click at [503, 429] on div at bounding box center [527, 428] width 63 height 10
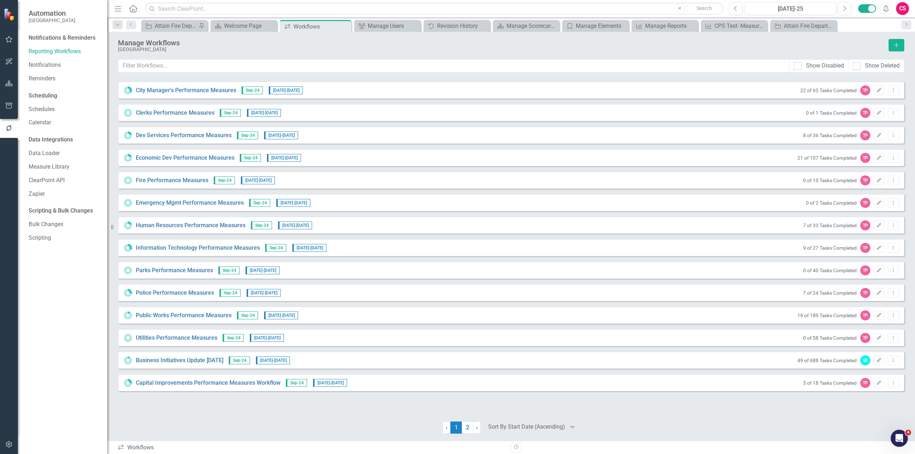
click at [519, 424] on div at bounding box center [526, 428] width 77 height 10
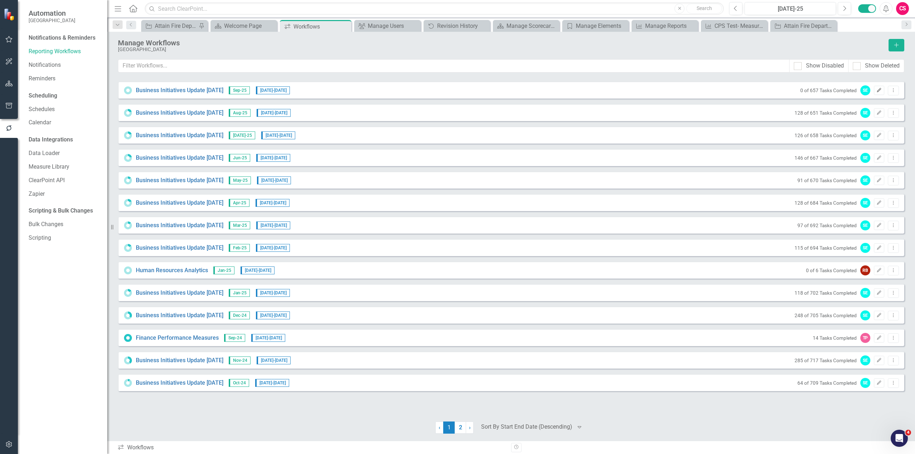
click at [875, 90] on button "Edit" at bounding box center [879, 90] width 10 height 9
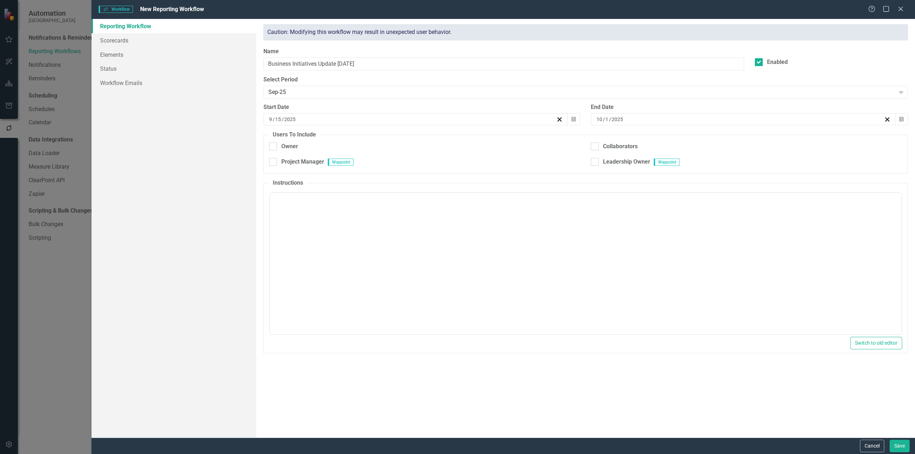
checkbox input "true"
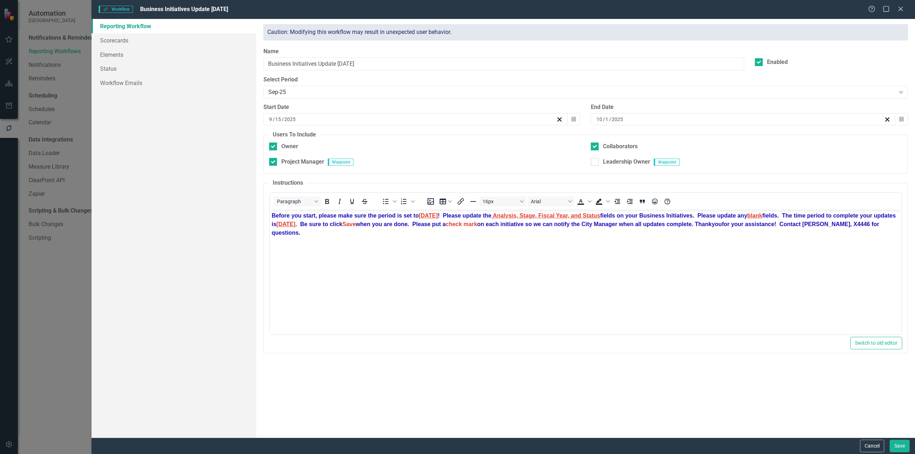
scroll to position [0, 0]
click at [120, 40] on link "Scorecards" at bounding box center [174, 40] width 165 height 14
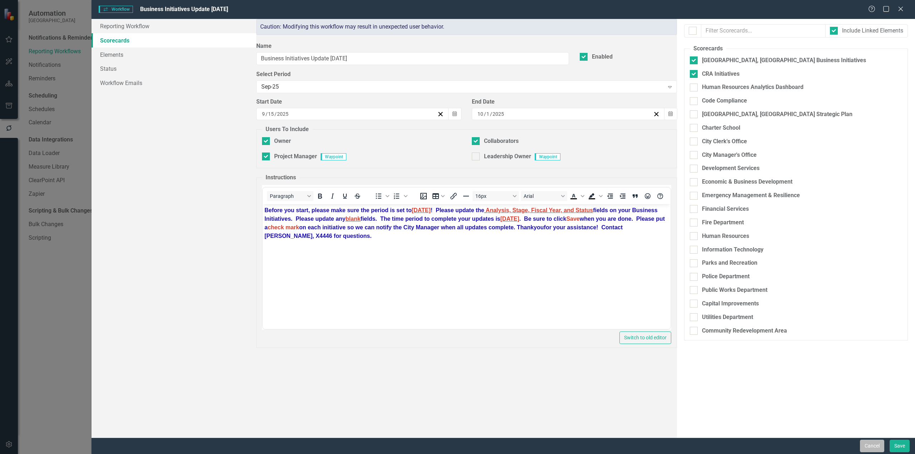
click at [876, 443] on button "Cancel" at bounding box center [872, 446] width 24 height 13
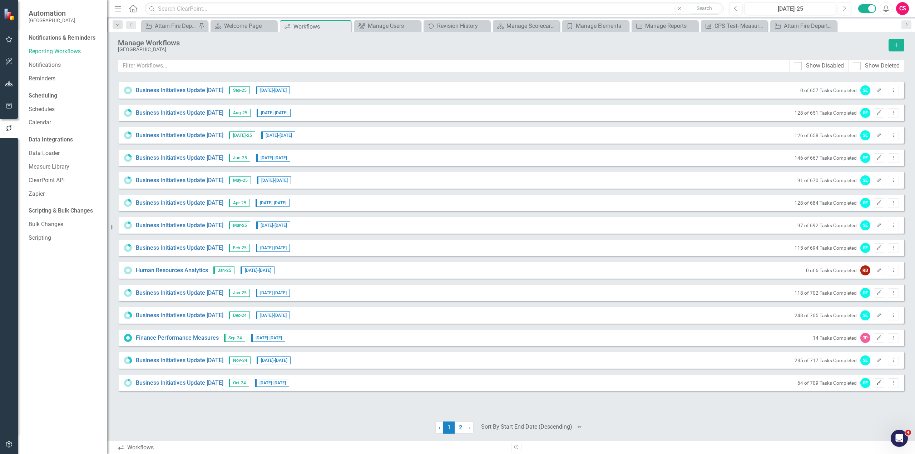
click at [880, 382] on icon "button" at bounding box center [879, 383] width 4 height 4
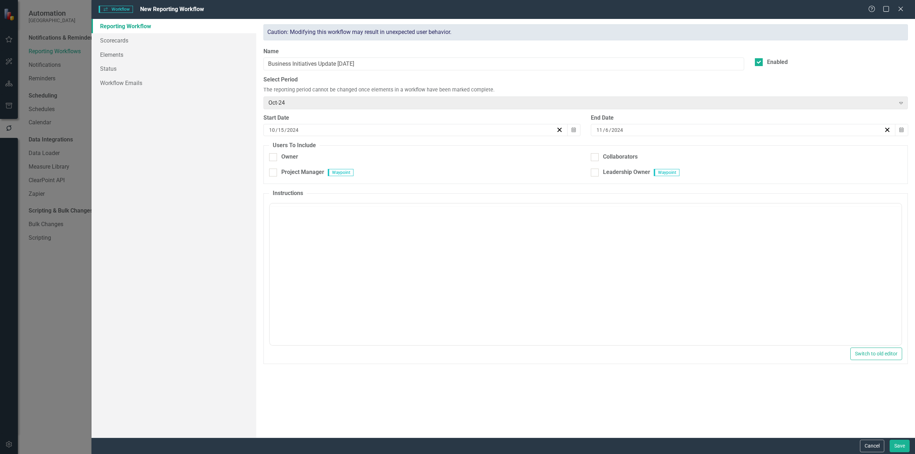
checkbox input "true"
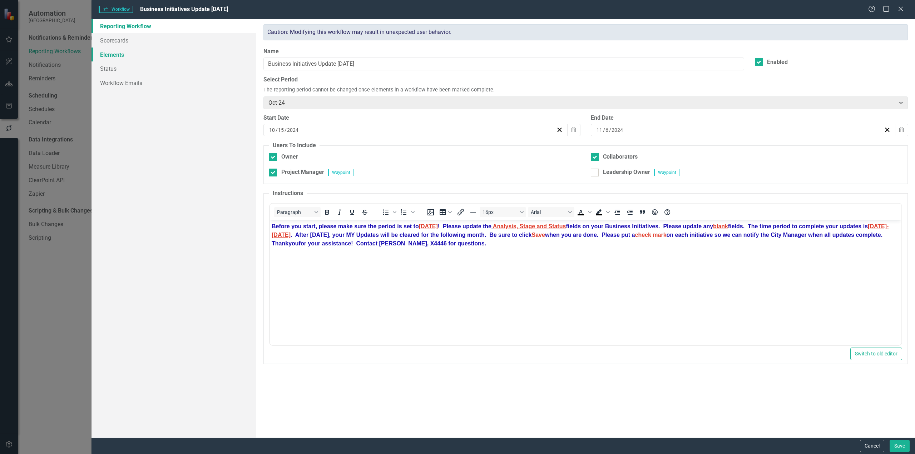
click at [123, 58] on link "Elements" at bounding box center [174, 55] width 165 height 14
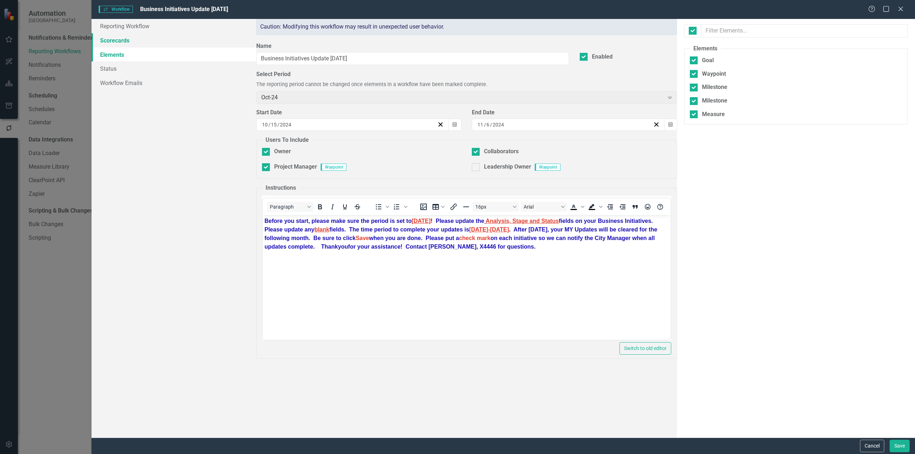
click at [123, 40] on link "Scorecards" at bounding box center [174, 40] width 165 height 14
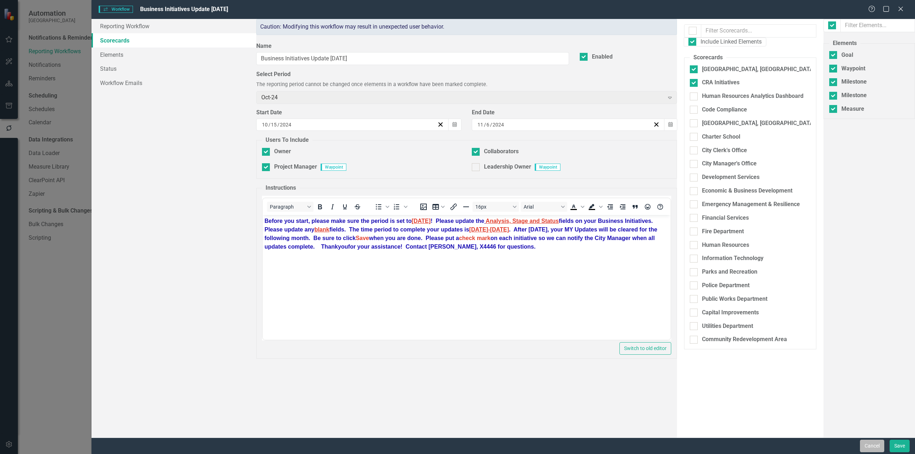
click at [872, 448] on button "Cancel" at bounding box center [872, 446] width 24 height 13
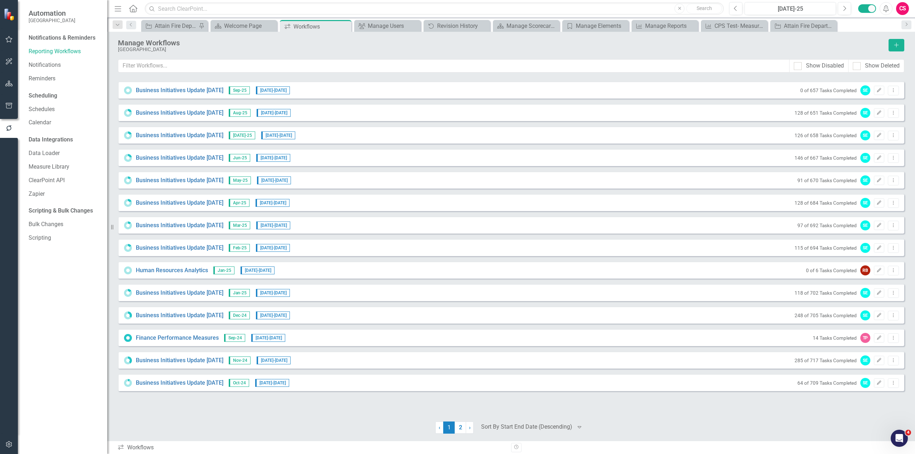
click at [49, 100] on div "Scheduling" at bounding box center [64, 97] width 71 height 14
click at [46, 107] on link "Schedules" at bounding box center [64, 109] width 71 height 8
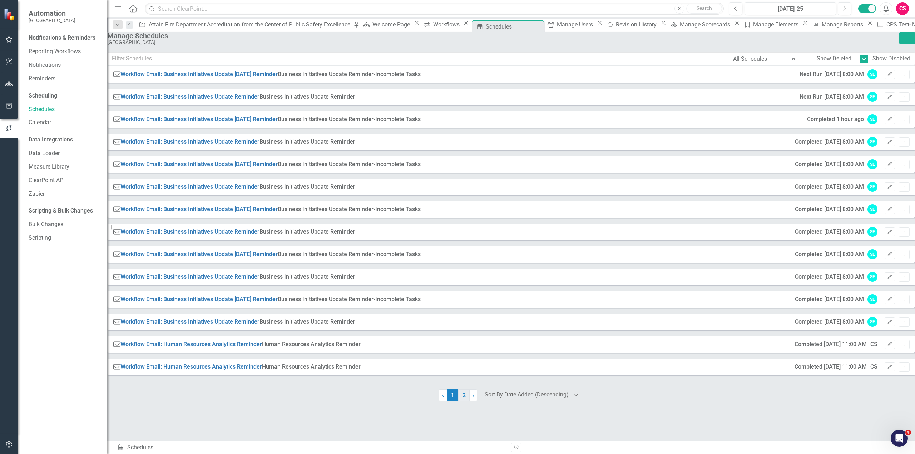
click at [467, 402] on link "2" at bounding box center [463, 396] width 11 height 12
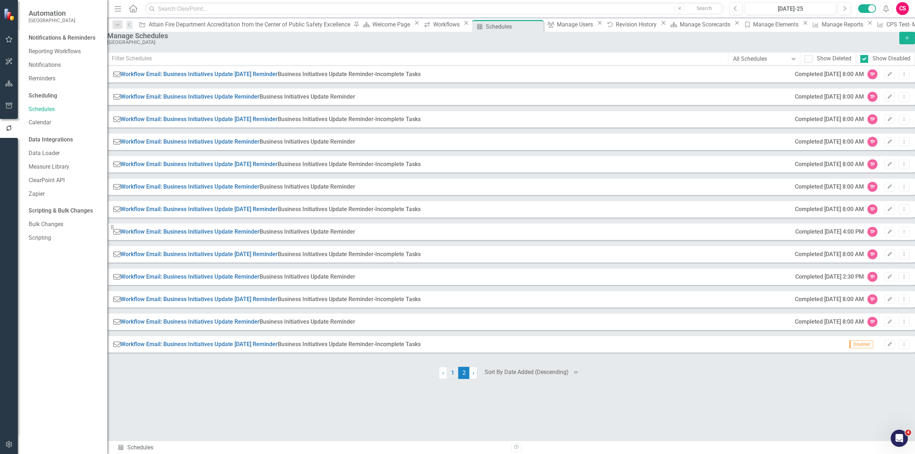
click at [453, 379] on link "1" at bounding box center [452, 373] width 11 height 12
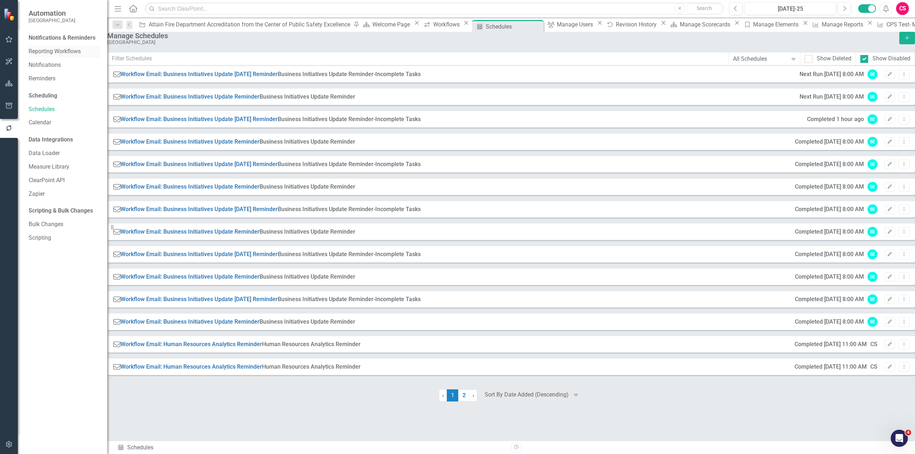
click at [55, 52] on link "Reporting Workflows" at bounding box center [64, 52] width 71 height 8
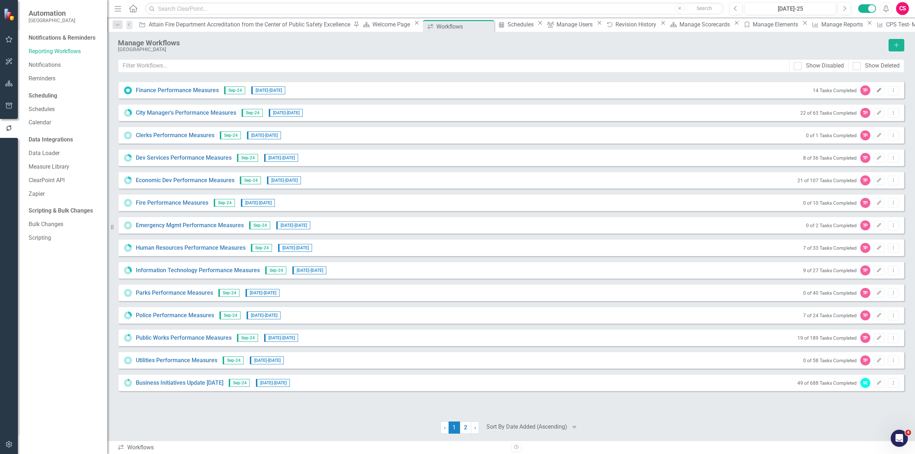
click at [877, 91] on icon "Edit" at bounding box center [879, 90] width 5 height 4
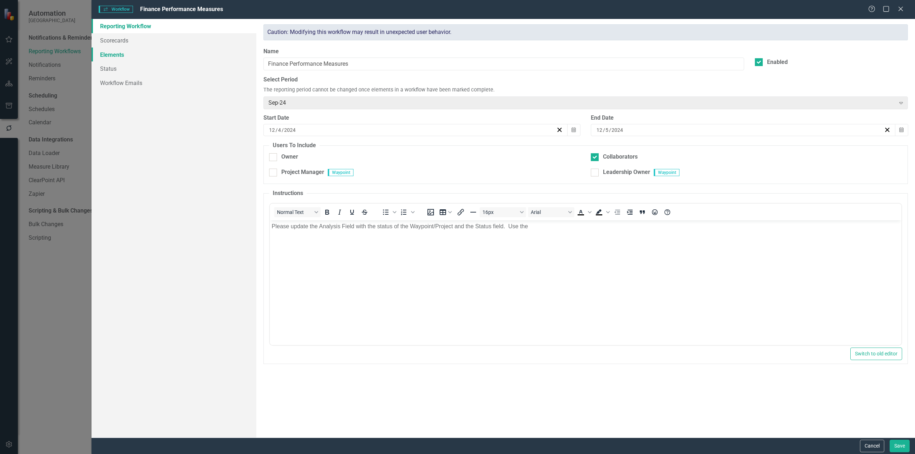
click at [147, 55] on link "Elements" at bounding box center [174, 55] width 165 height 14
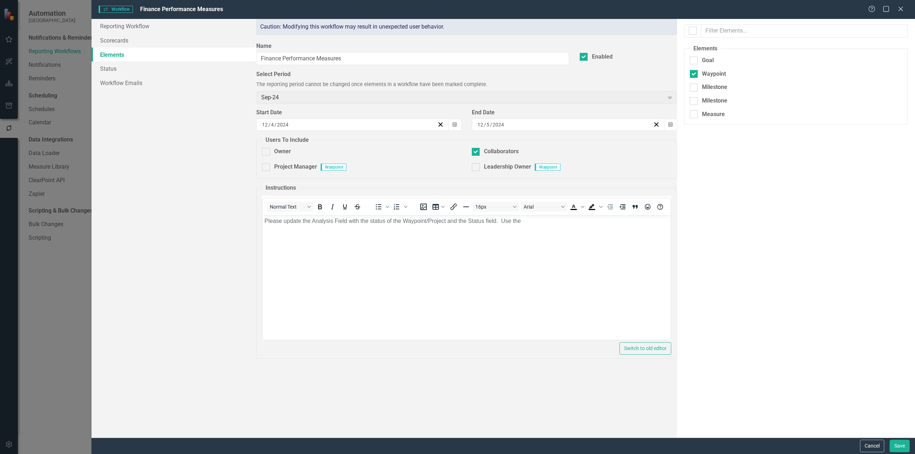
click at [146, 48] on link "Elements" at bounding box center [174, 55] width 165 height 14
click at [110, 40] on link "Scorecards" at bounding box center [174, 40] width 165 height 14
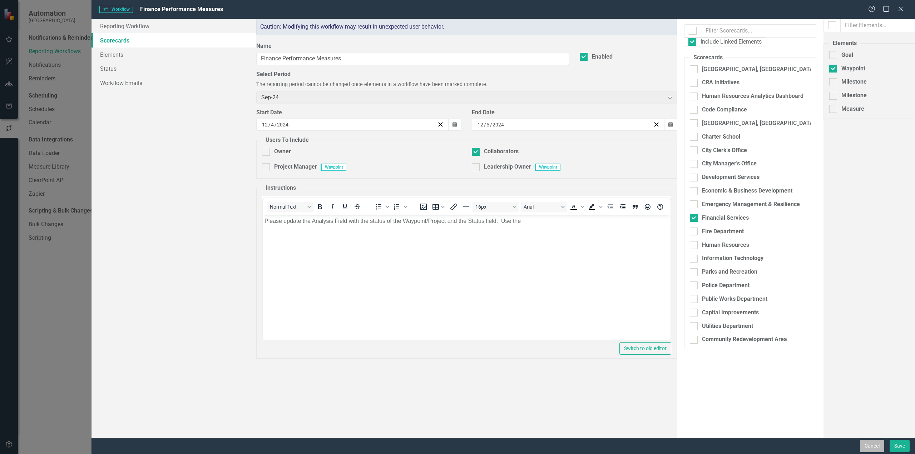
click at [867, 445] on button "Cancel" at bounding box center [872, 446] width 24 height 13
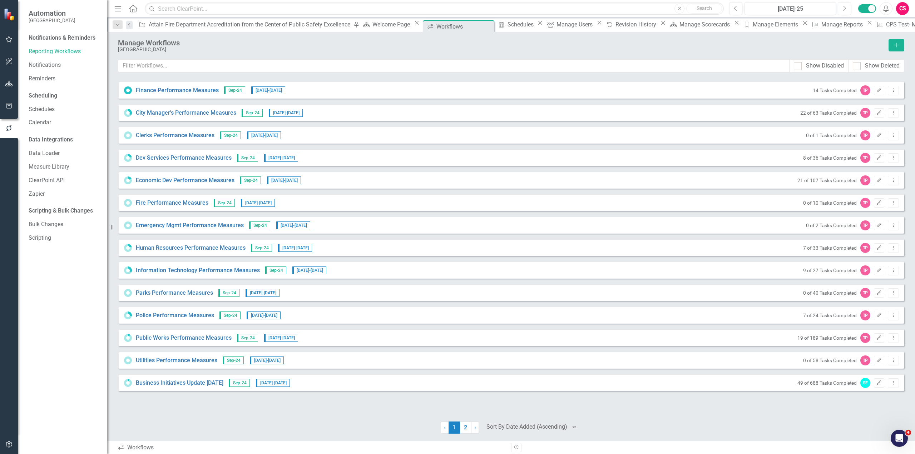
click at [874, 86] on button "Edit" at bounding box center [879, 90] width 10 height 9
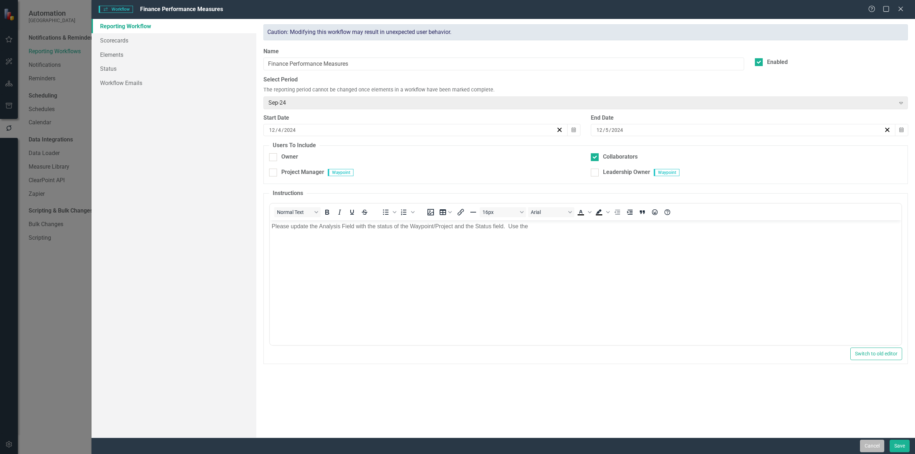
click at [862, 442] on button "Cancel" at bounding box center [872, 446] width 24 height 13
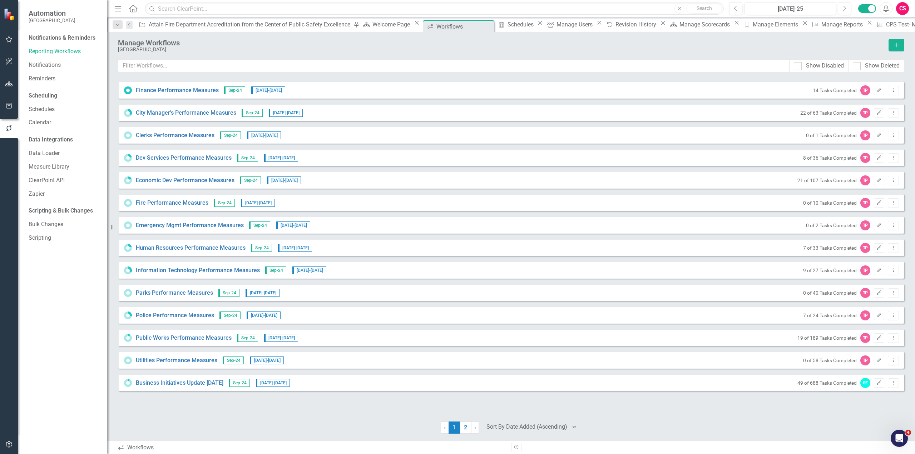
click at [134, 9] on icon "Home" at bounding box center [132, 9] width 9 height 8
